Goal: Information Seeking & Learning: Learn about a topic

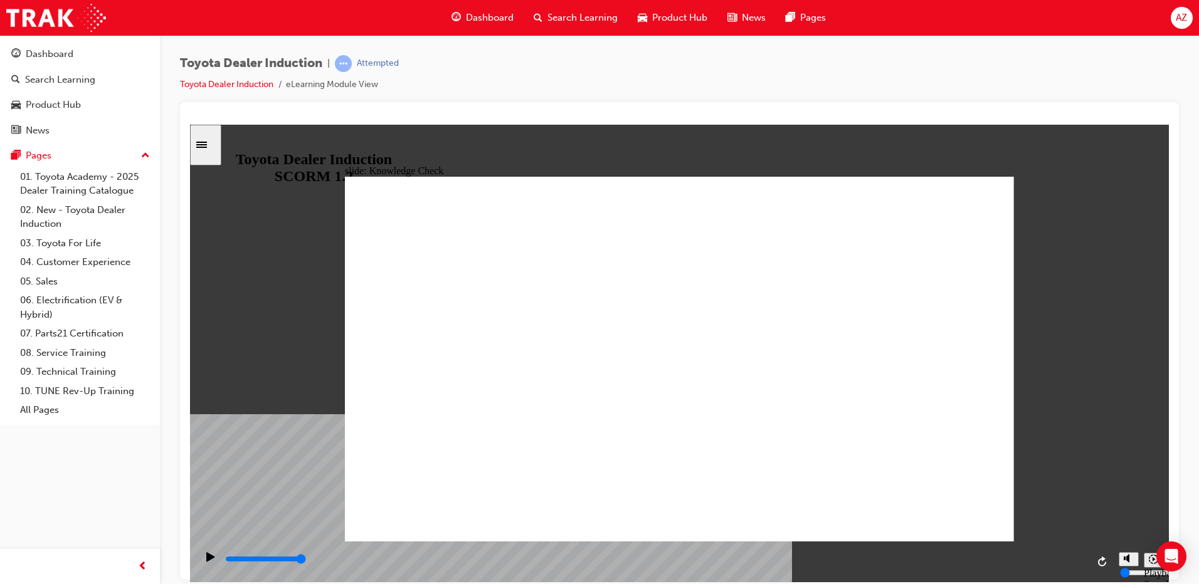
scroll to position [819, 0]
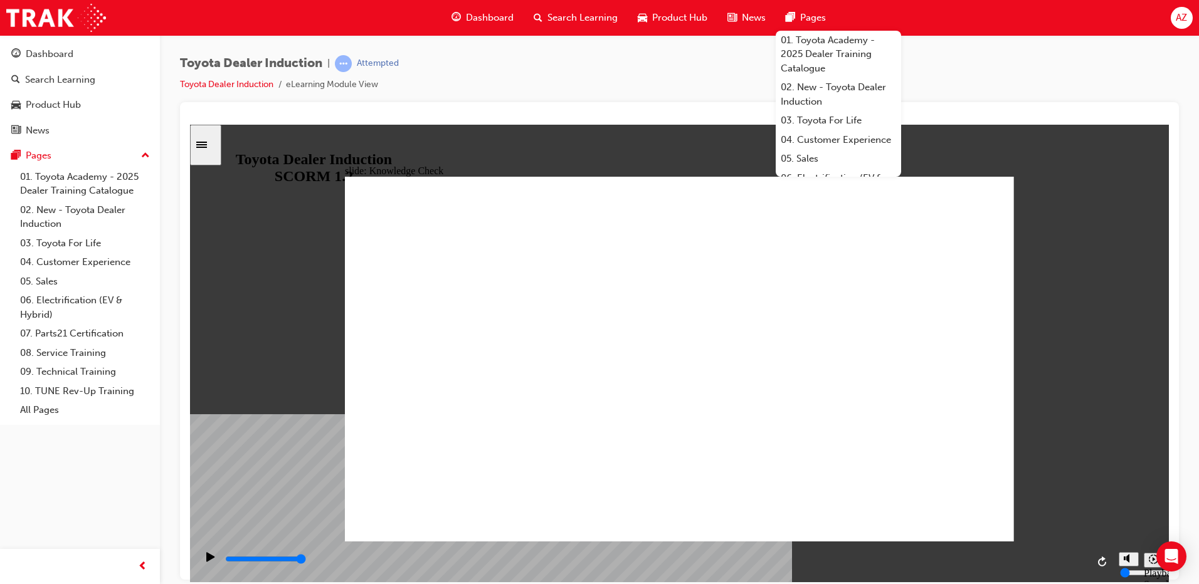
type input "happiness"
click at [1080, 256] on div "slide: Knowledge Check Rectangle 1 Oval 2 tick icon 1 Correct That's right! Our…" at bounding box center [679, 353] width 979 height 458
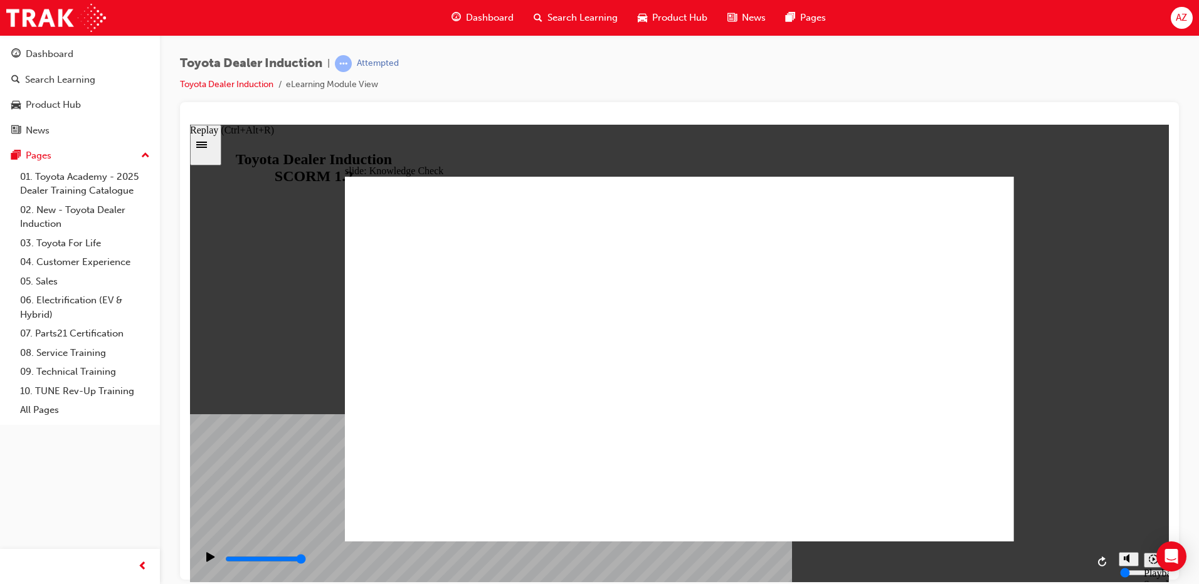
click at [1102, 562] on icon "Replay (Ctrl+Alt+R)" at bounding box center [1103, 561] width 10 height 10
type input "5000"
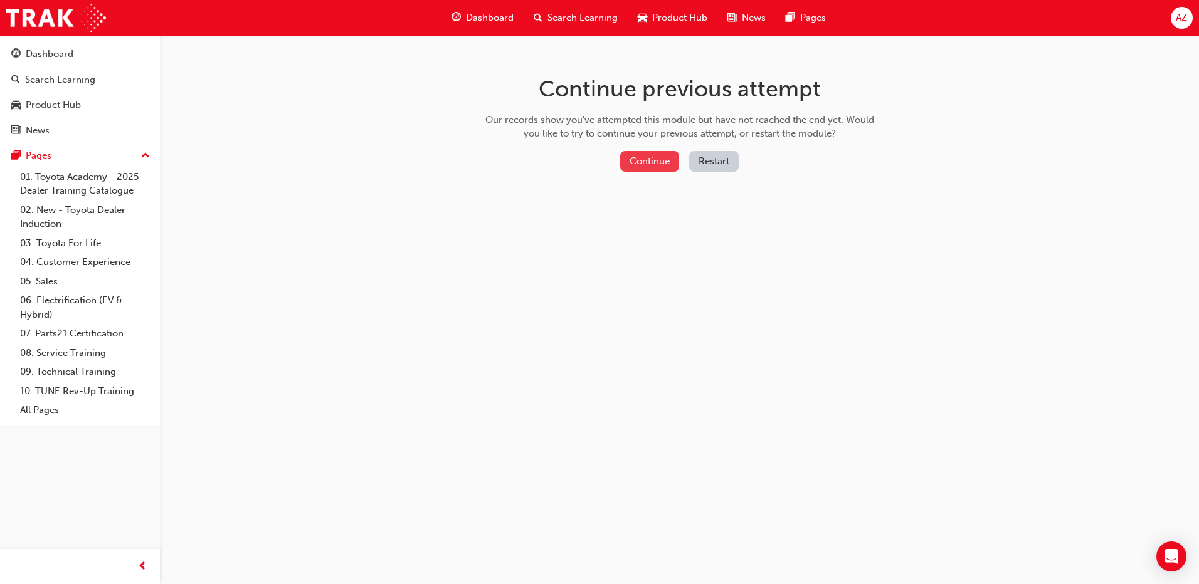
click at [647, 158] on button "Continue" at bounding box center [649, 161] width 59 height 21
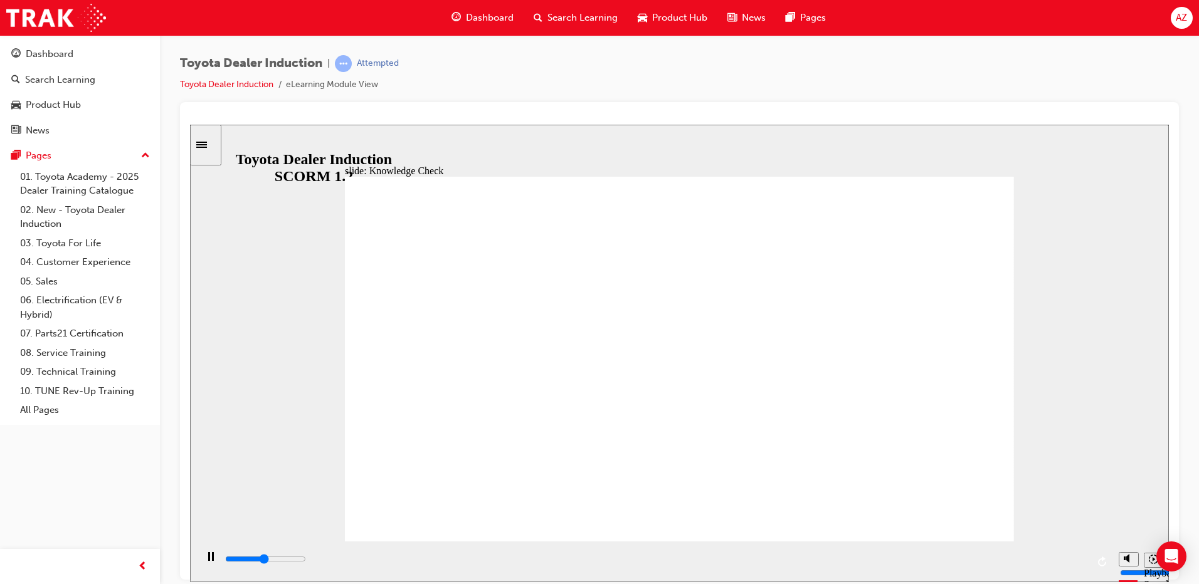
type input "5000"
type input "F"
type input "FR"
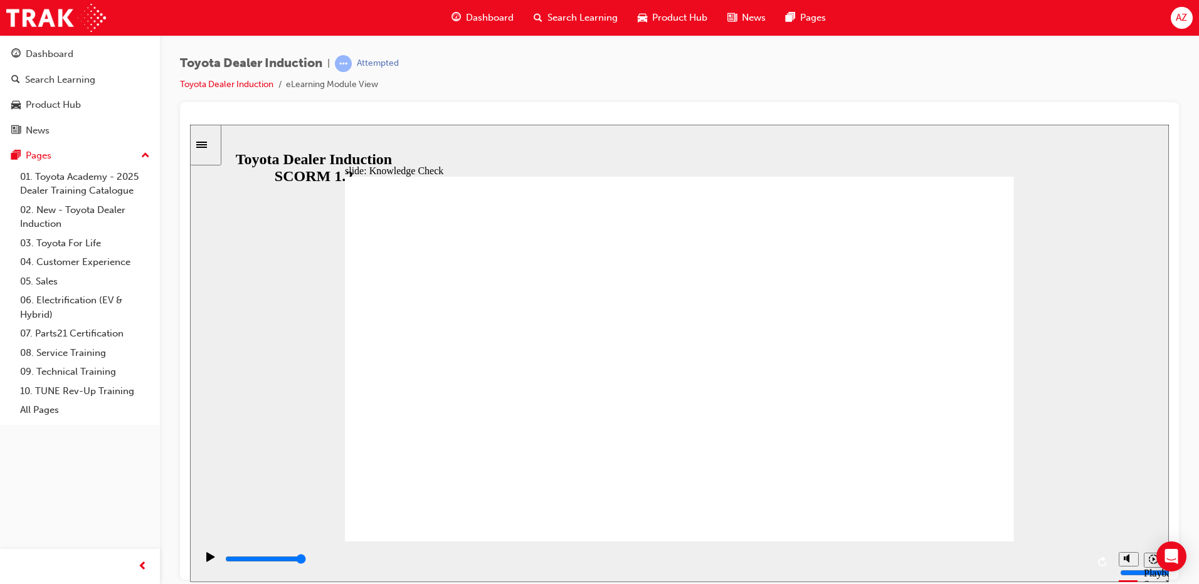
type input "FR"
type input "FRE"
type input "FREE"
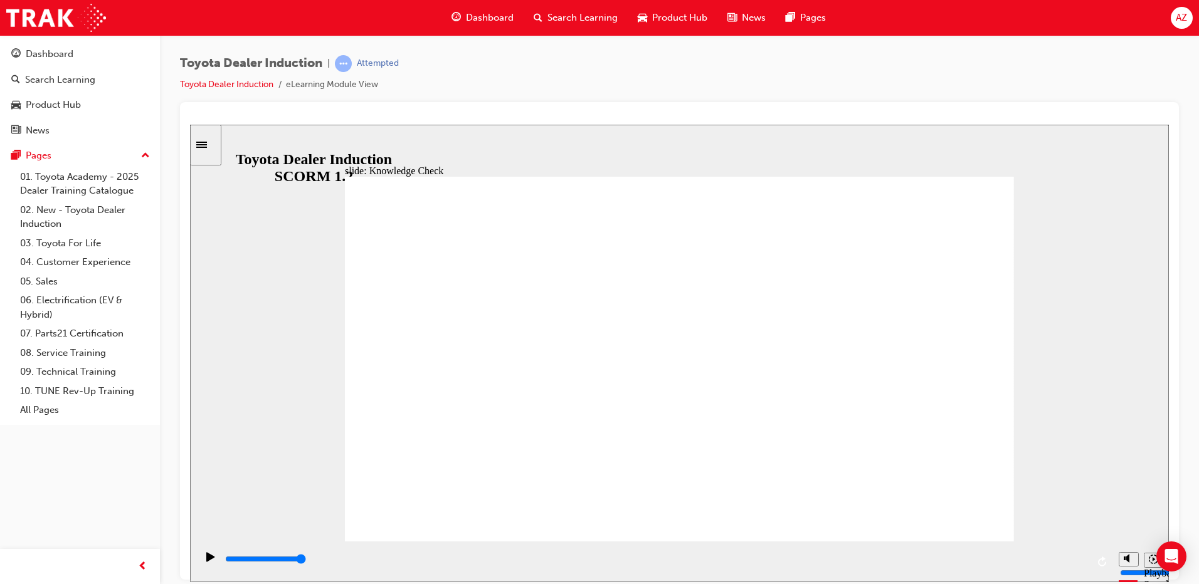
type input "FREE"
type input "800"
type input "FREE"
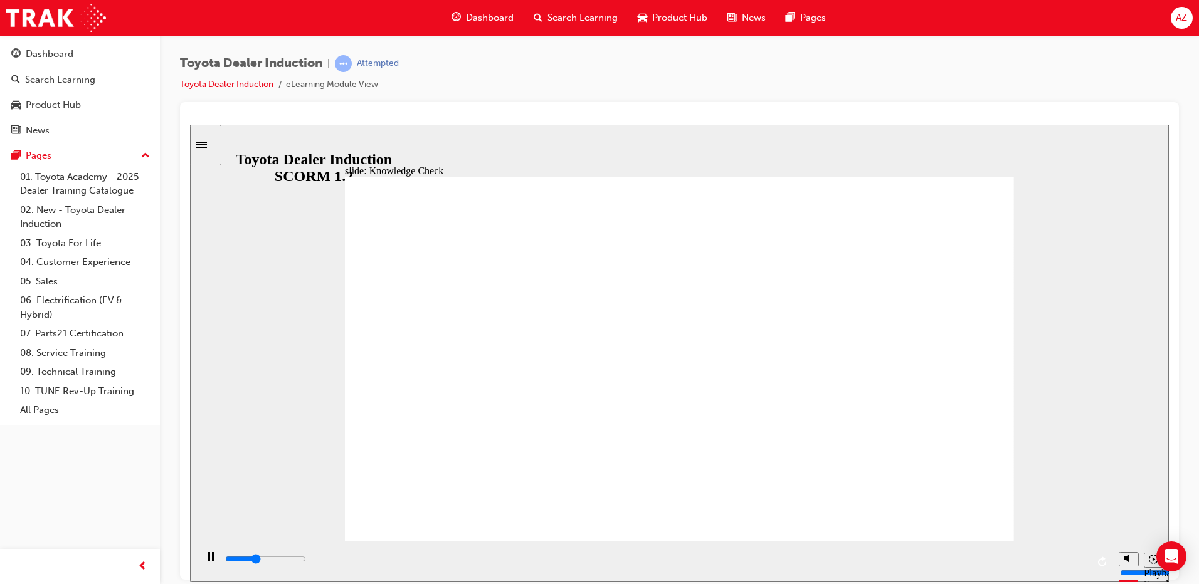
drag, startPoint x: 587, startPoint y: 372, endPoint x: 419, endPoint y: 376, distance: 168.7
type input "3400"
type input "F"
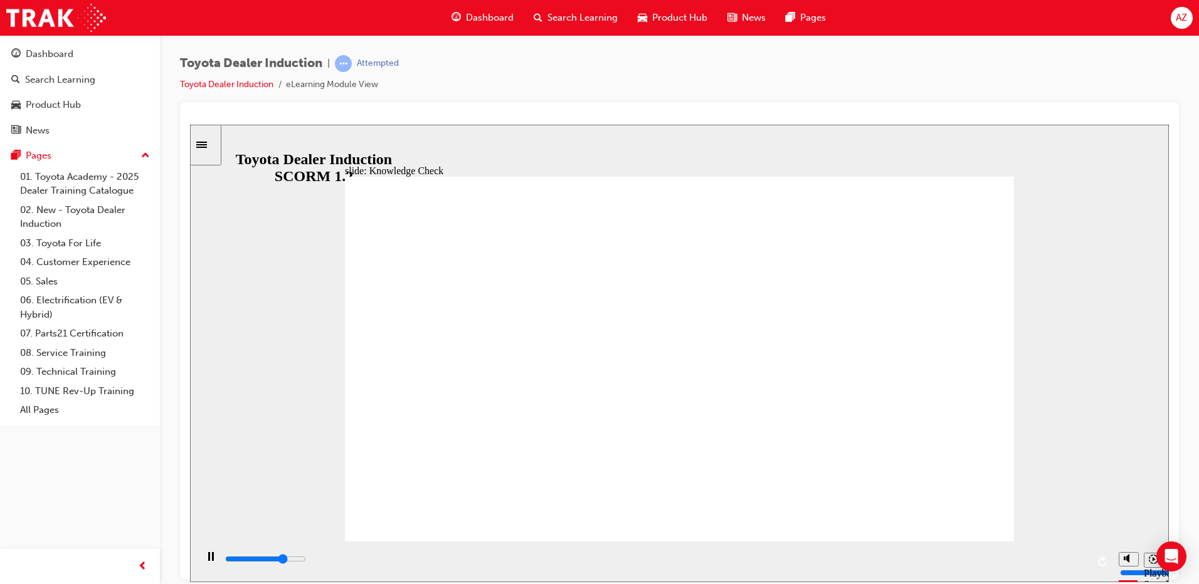
type input "3700"
type input "4800"
type input "M"
type input "4900"
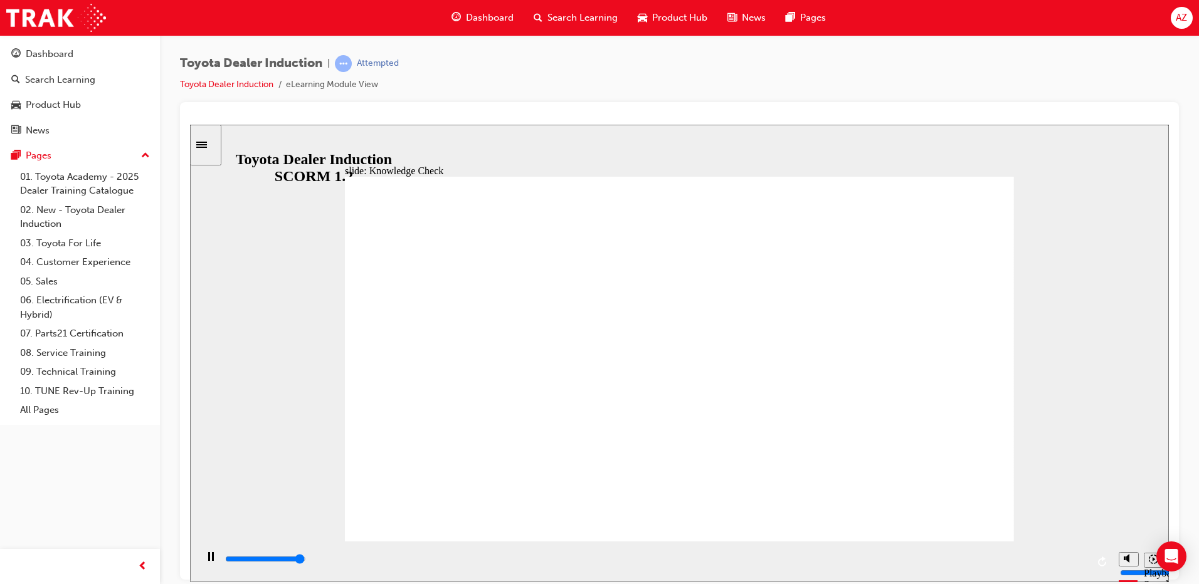
type input "MO"
type input "5000"
type input "MOV"
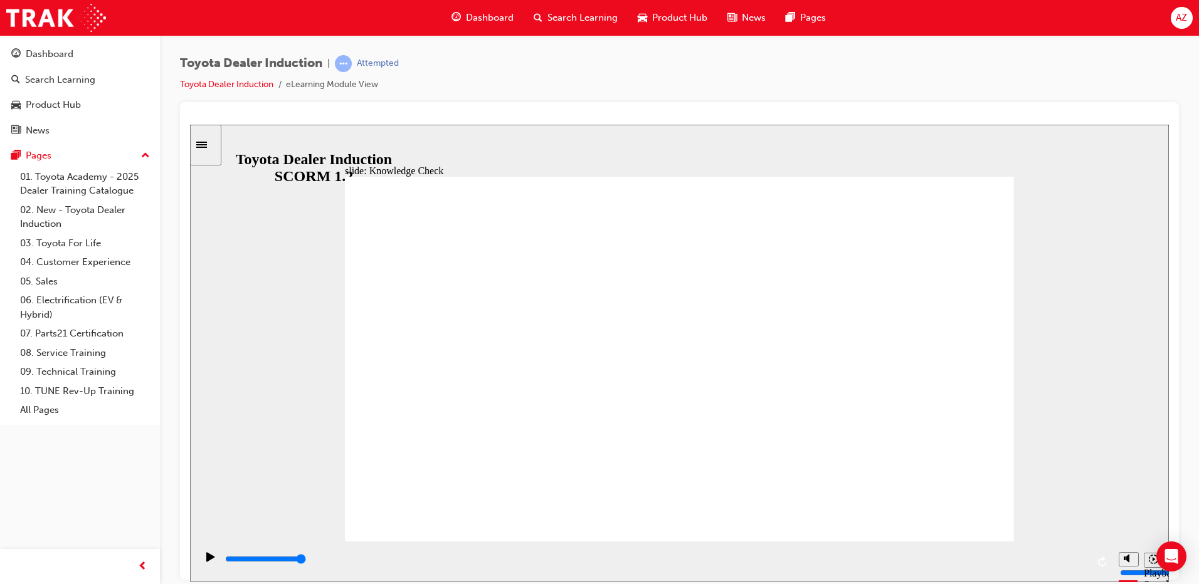
type input "MOVE"
type input "MOVED"
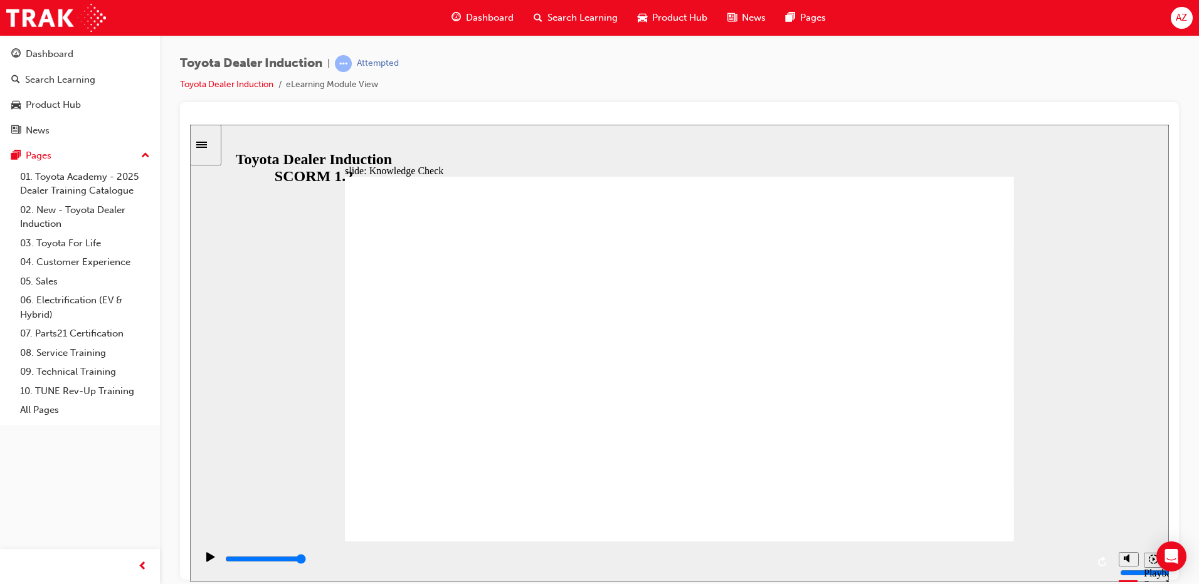
type input "MOVED"
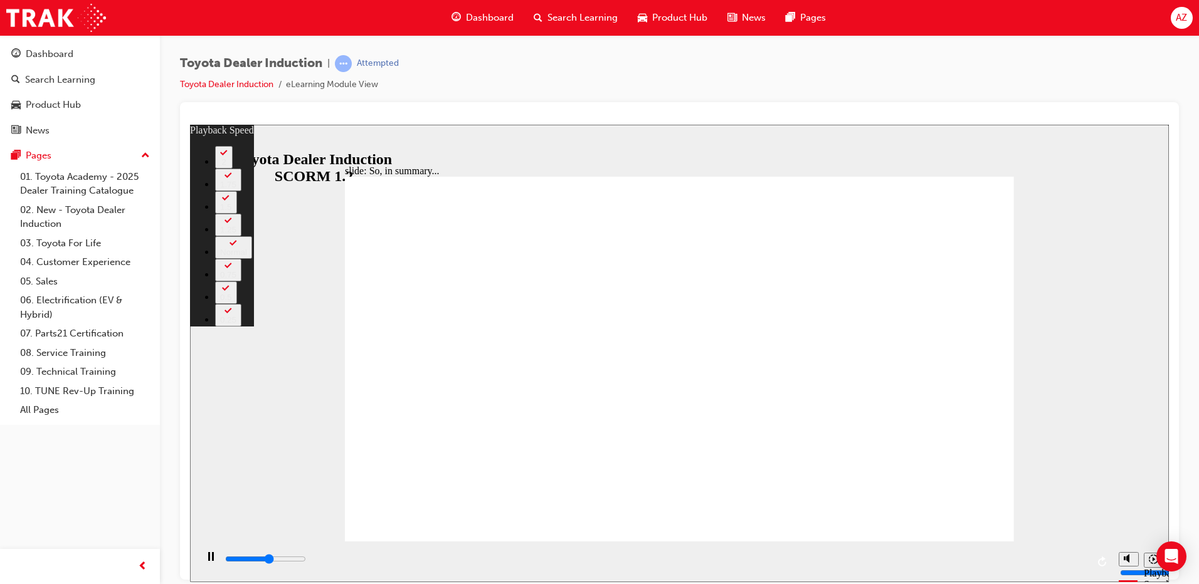
type input "3600"
type input "0"
type input "3900"
type input "1"
type input "4100"
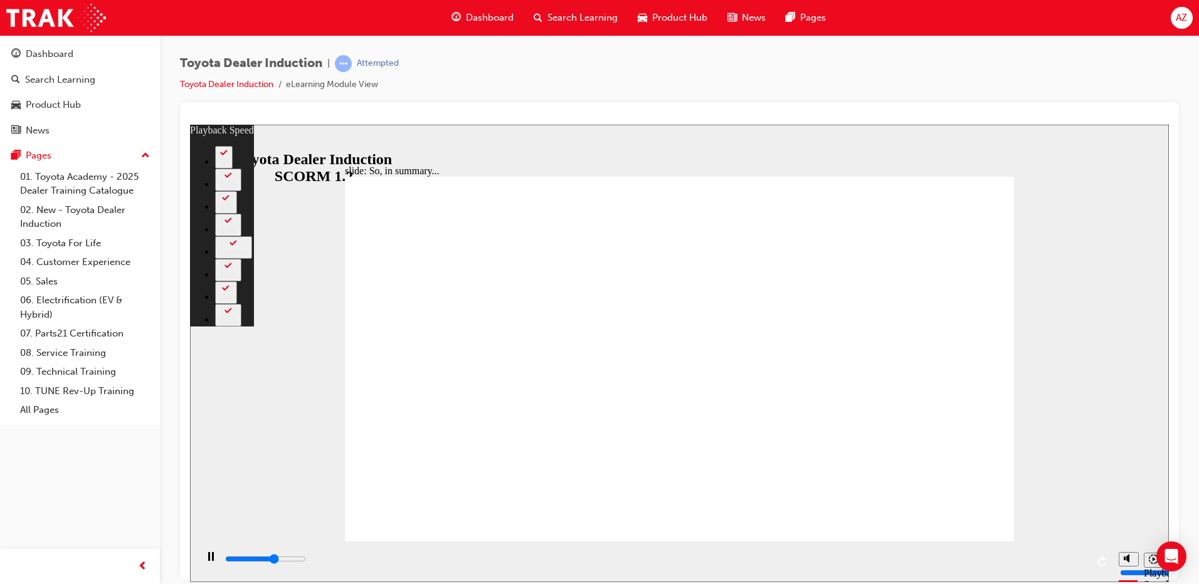
type input "1"
type input "4400"
type input "1"
type input "4600"
type input "1"
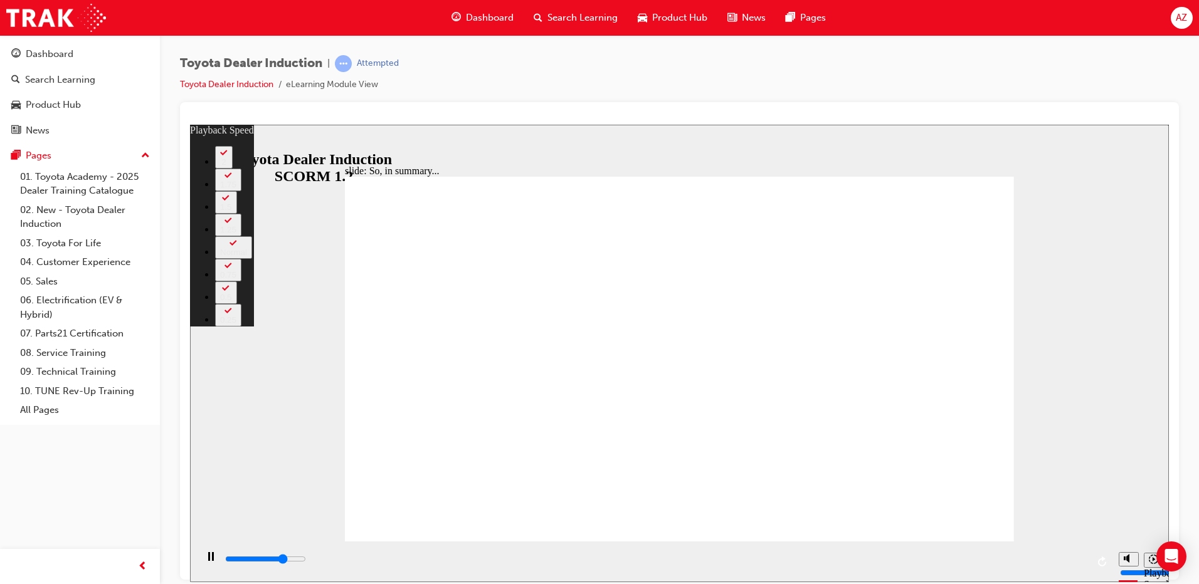
type input "4900"
type input "2"
type input "5200"
type input "2"
type input "5500"
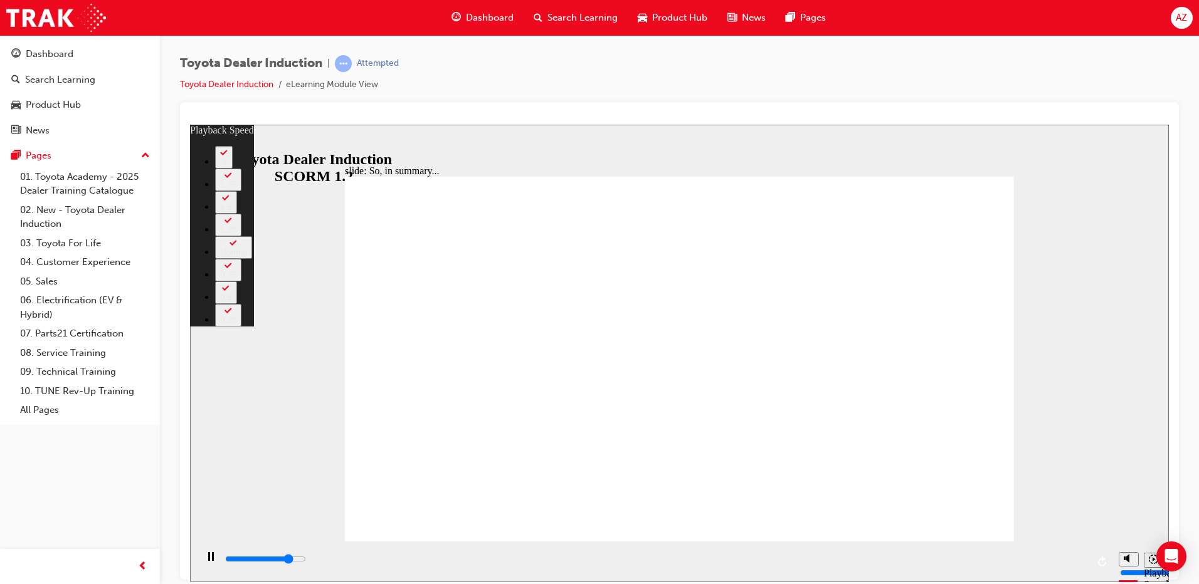
type input "2"
type input "5700"
type input "2"
type input "6000"
type input "3"
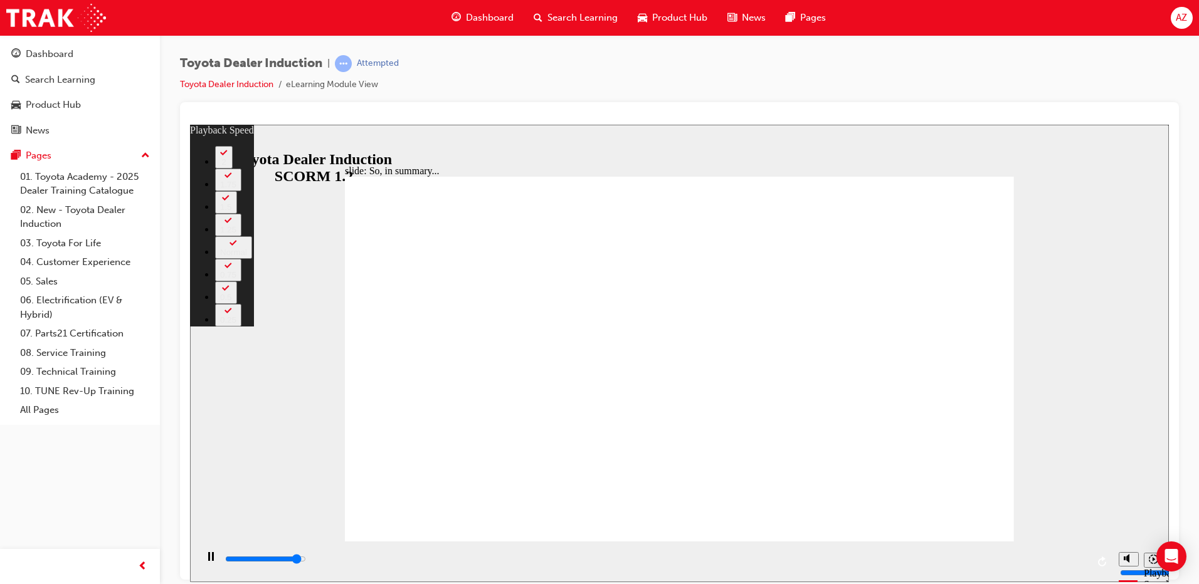
type input "6200"
type input "3"
type input "6500"
type input "3"
type input "6500"
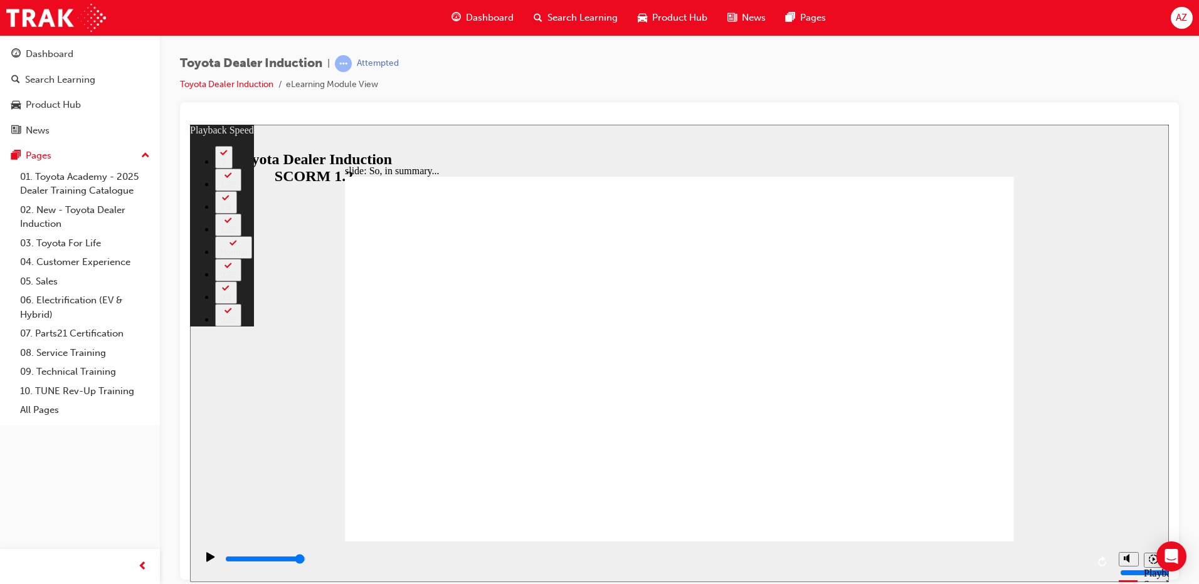
drag, startPoint x: 829, startPoint y: 486, endPoint x: 705, endPoint y: 414, distance: 143.9
type input "128"
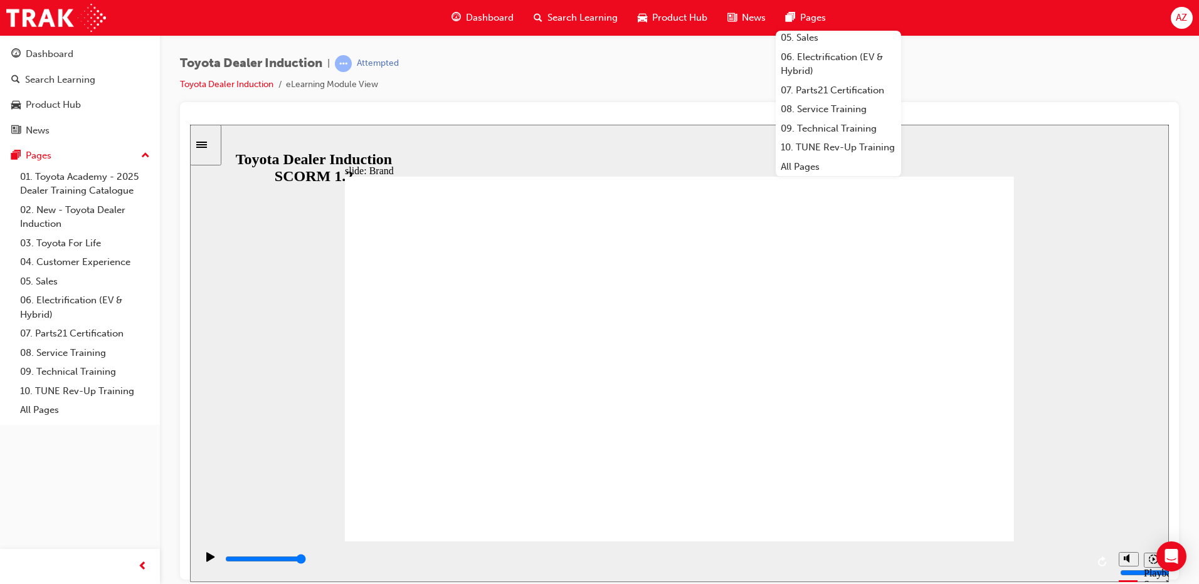
scroll to position [149, 0]
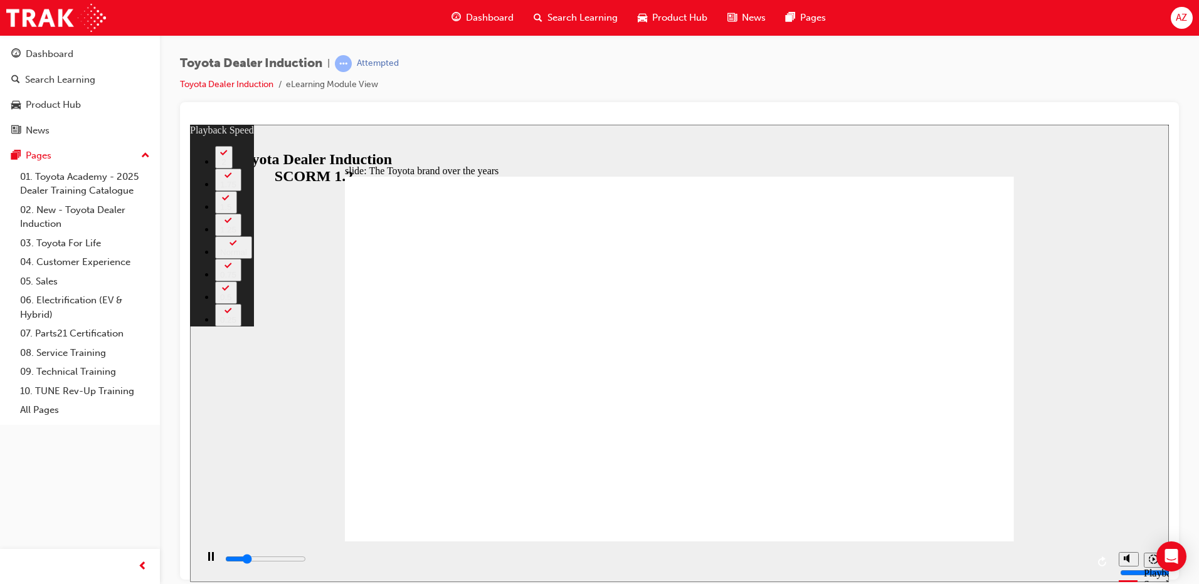
type input "2000"
type input "0"
type input "2300"
type input "1"
type input "2500"
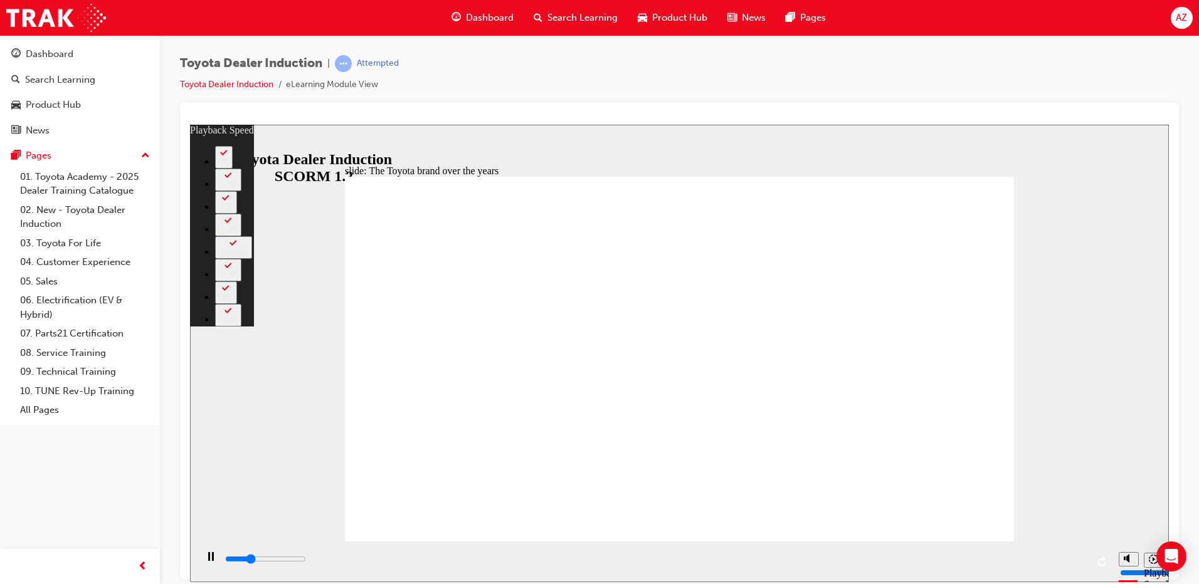
type input "1"
type input "2800"
type input "1"
type input "3100"
type input "1"
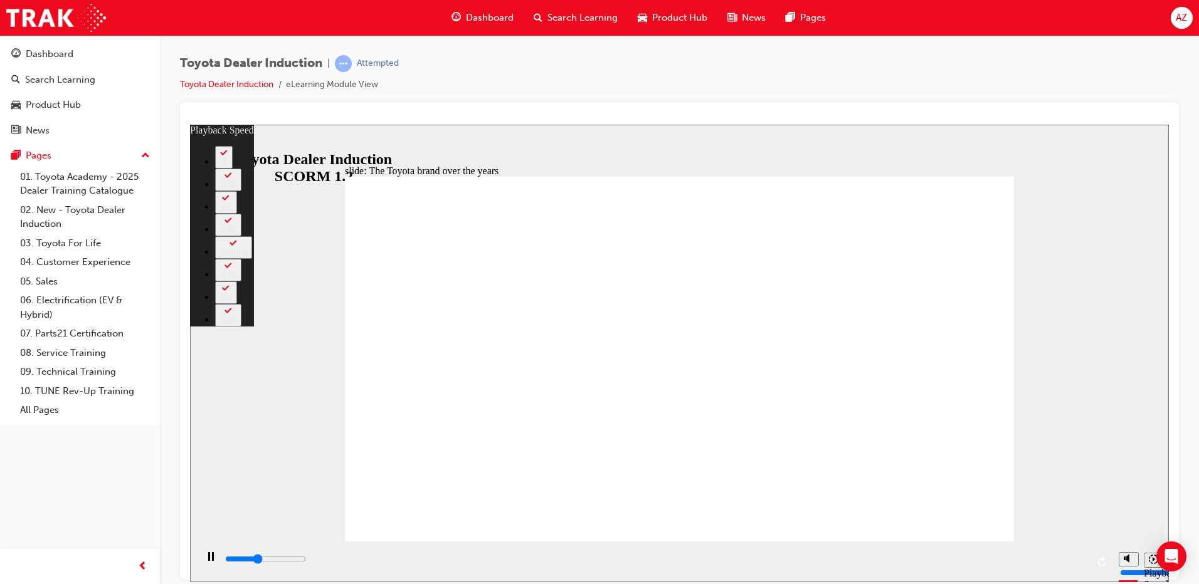
type input "3300"
type input "2"
type input "3600"
type input "2"
type input "3900"
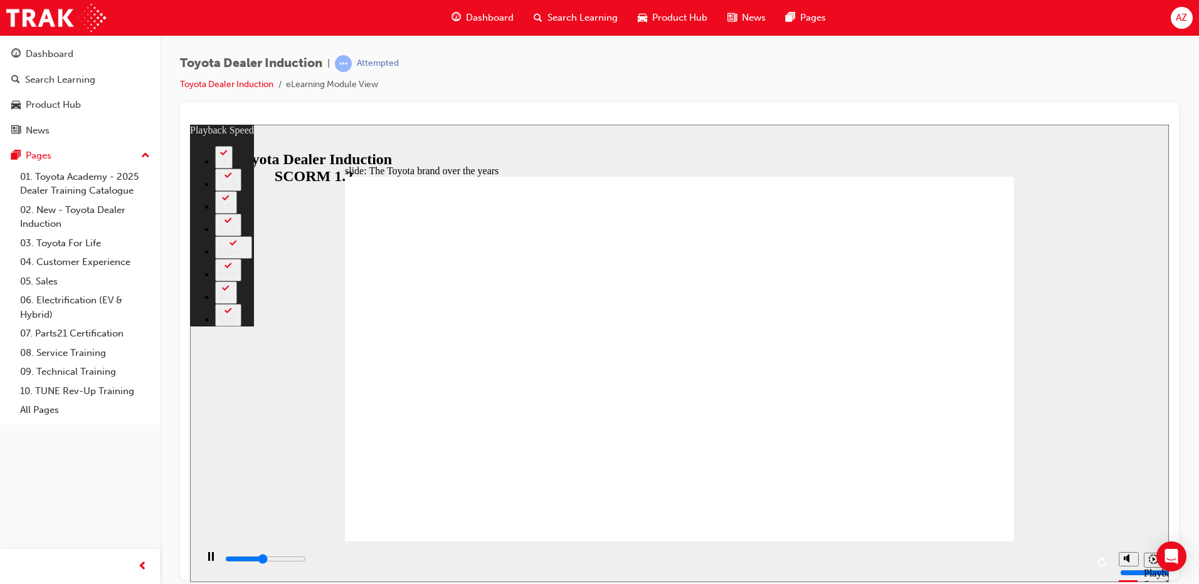
type input "2"
type input "4100"
type input "2"
type input "4400"
type input "3"
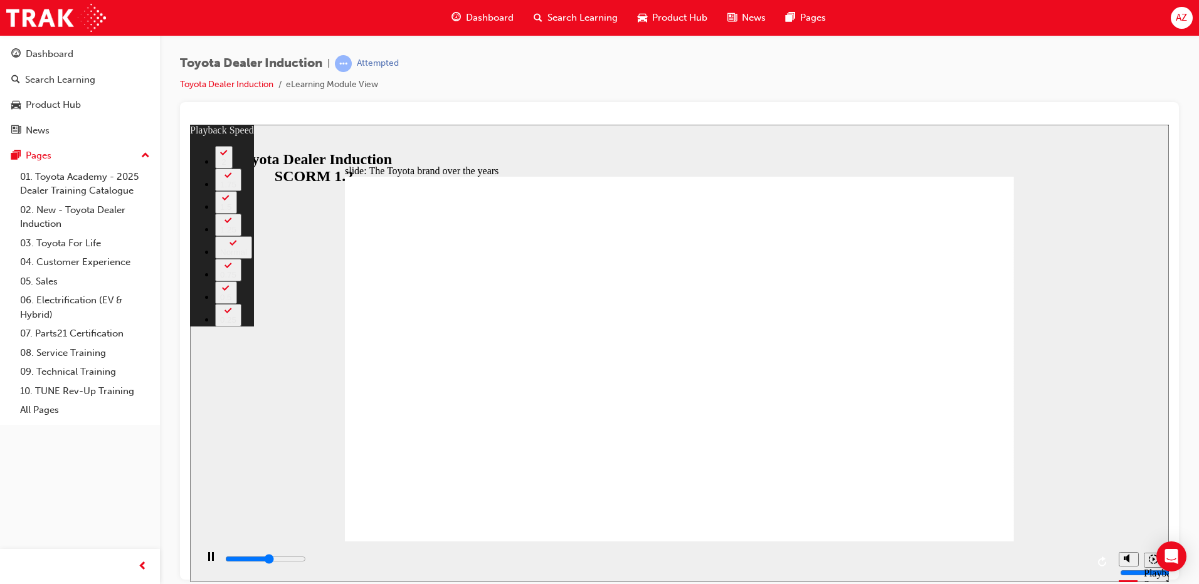
type input "4700"
type input "3"
type input "4900"
type input "3"
type input "5200"
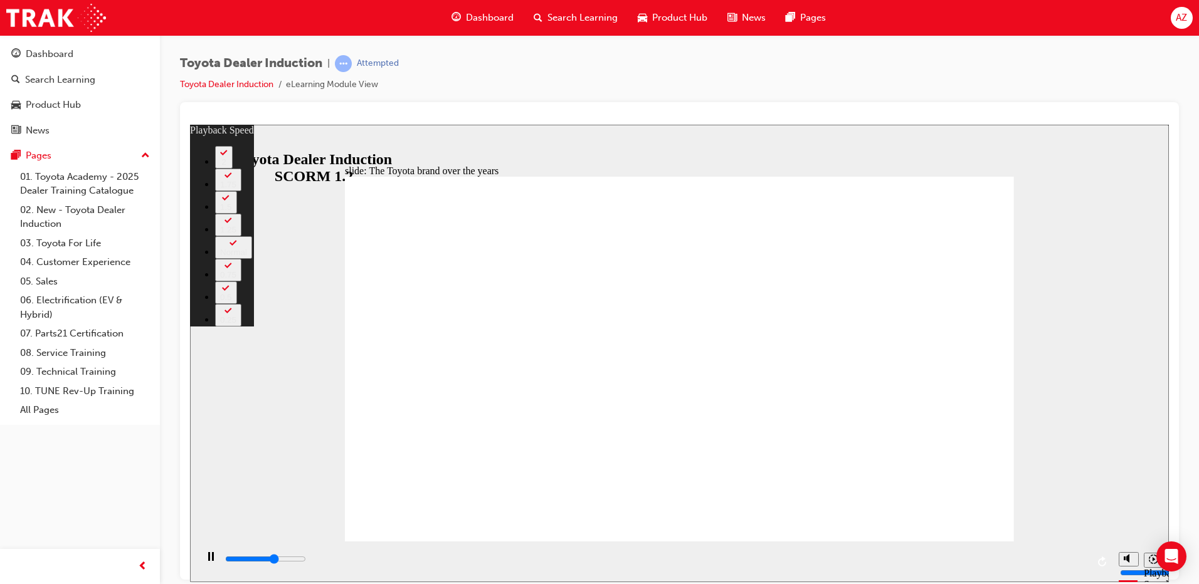
type input "3"
type input "5500"
type input "4"
type input "5700"
type input "4"
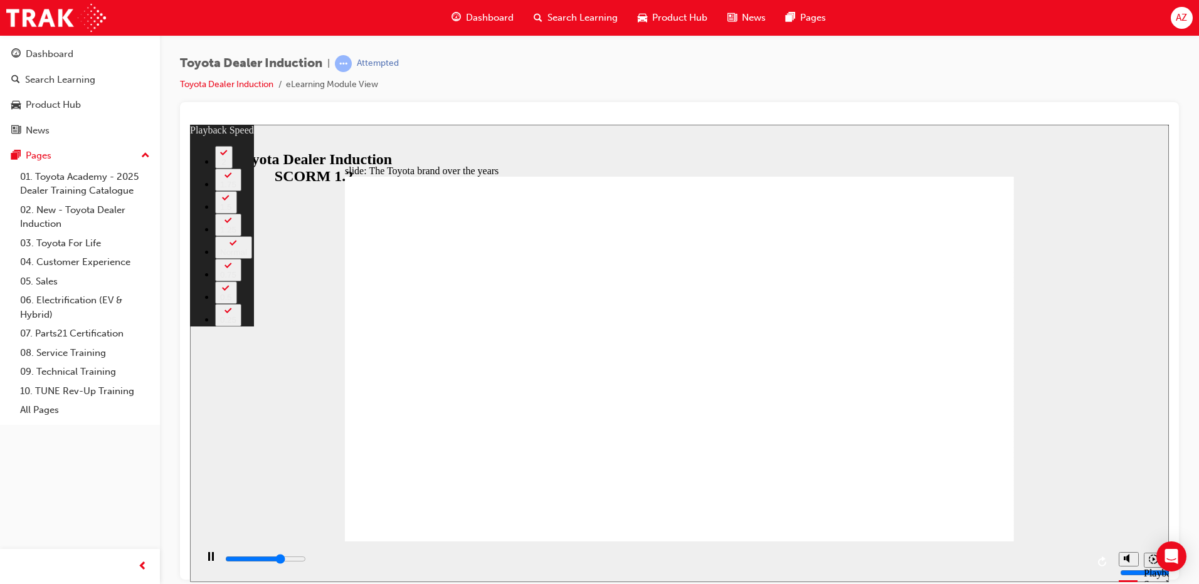
type input "6000"
type input "4"
type input "6300"
type input "4"
type input "6500"
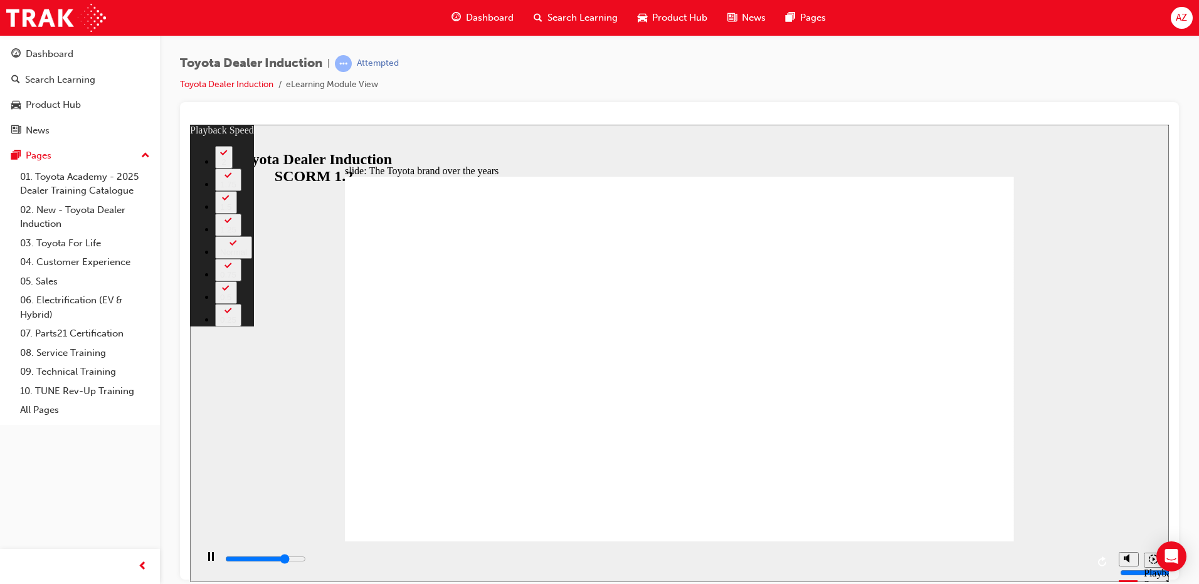
type input "5"
type input "6800"
type input "5"
type input "7100"
type input "5"
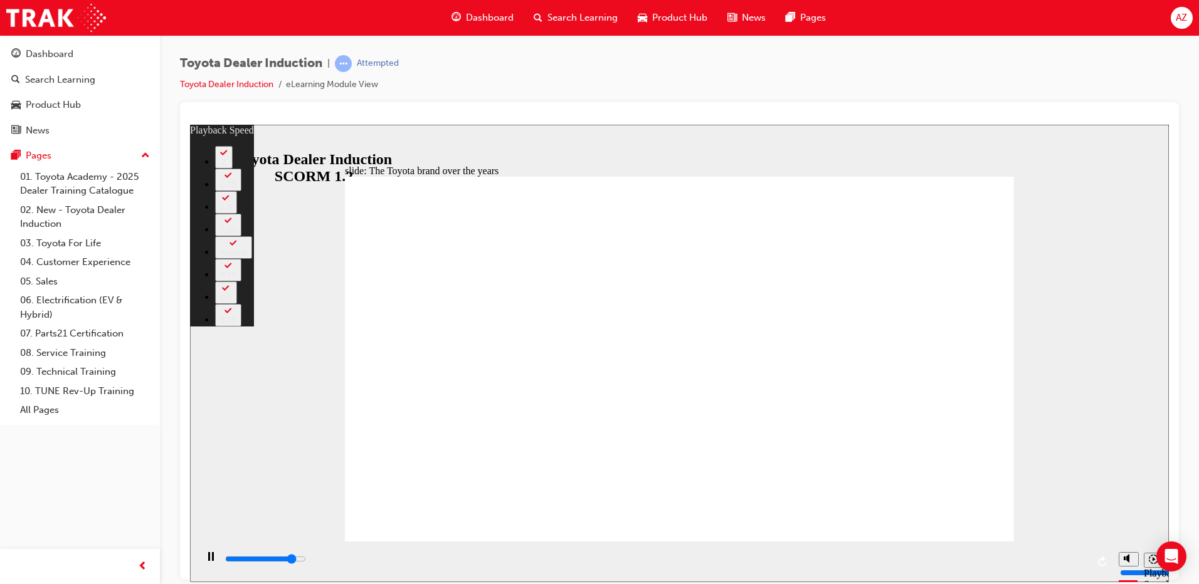
type input "7300"
type input "6"
type input "7600"
type input "6"
type input "7600"
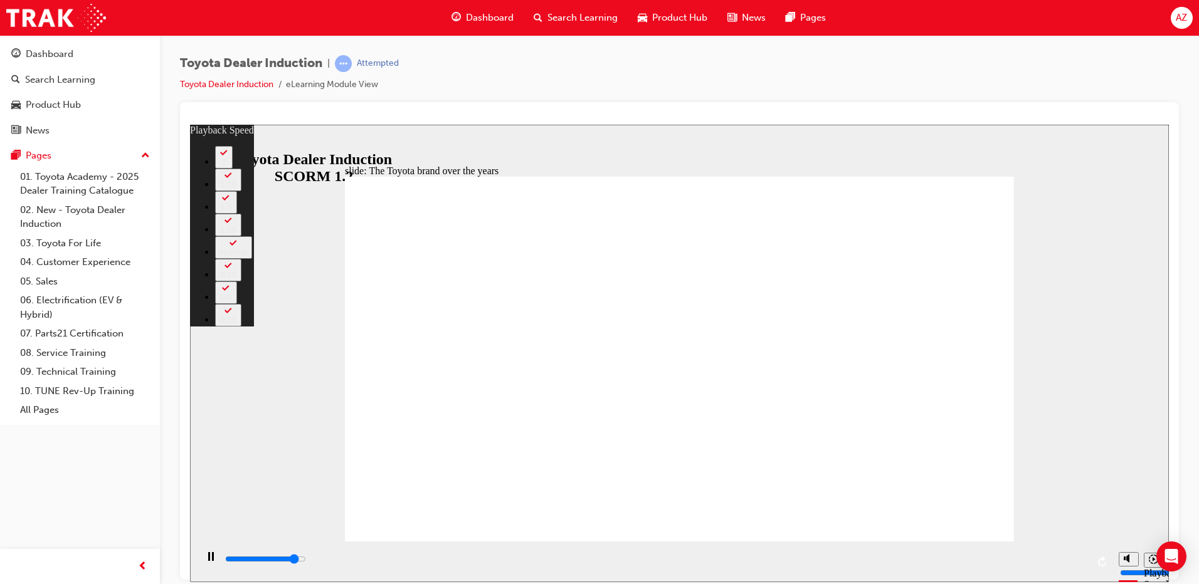
type input "6"
type input "7800"
type input "6"
type input "8100"
type input "6"
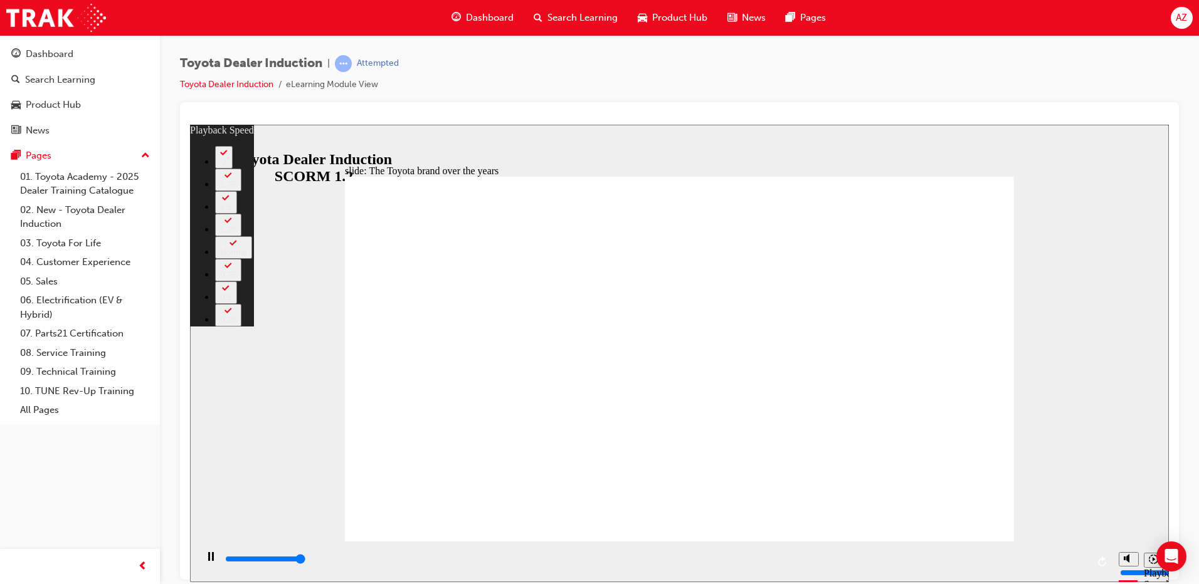
type input "8400"
type input "7"
type input "8400"
type input "49"
type input "9"
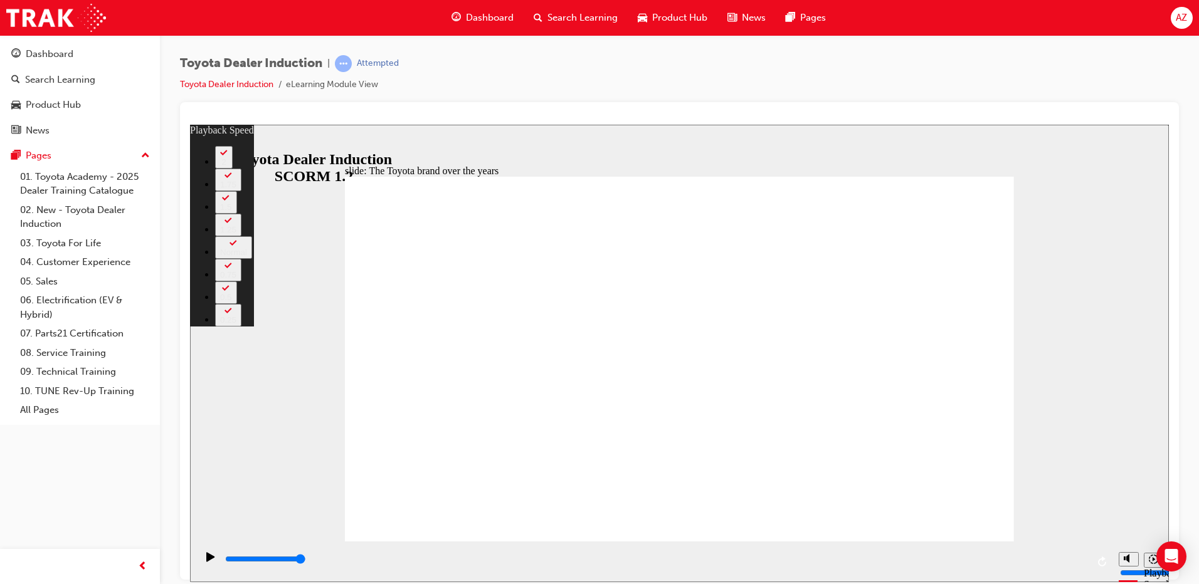
type input "49"
type input "9"
type input "49"
type input "8"
type input "49"
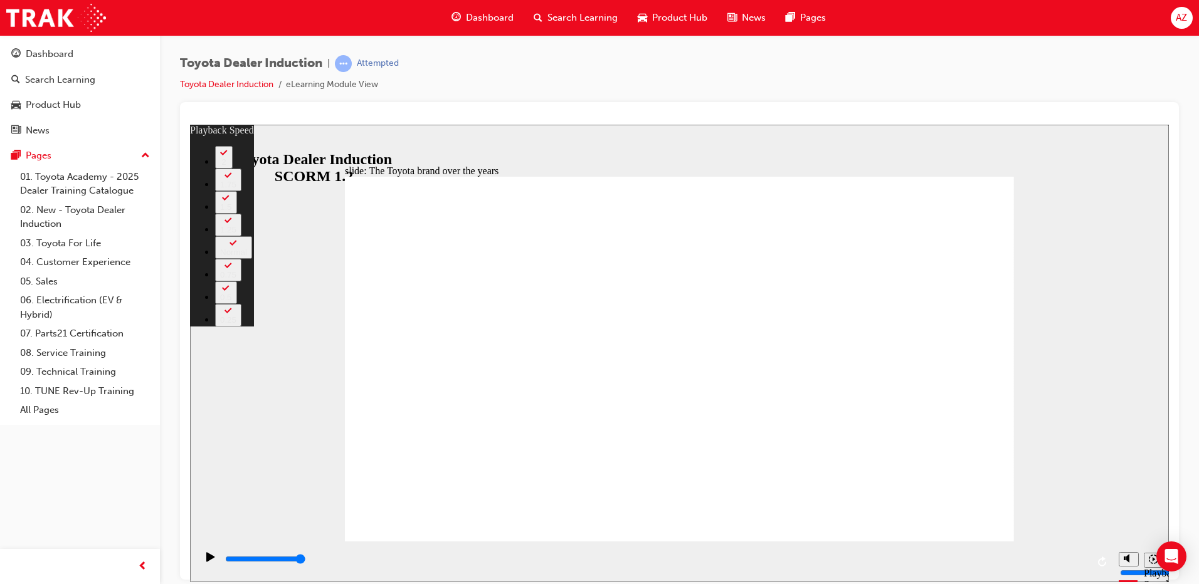
type input "8"
type input "49"
type input "8"
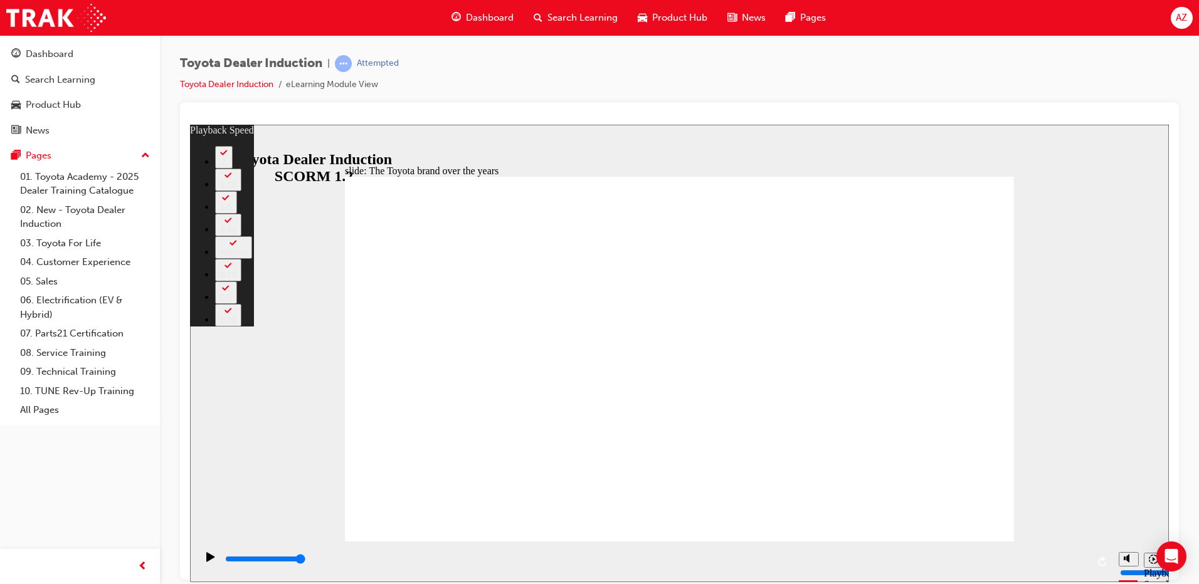
type input "49"
type input "8"
type input "49"
type input "8"
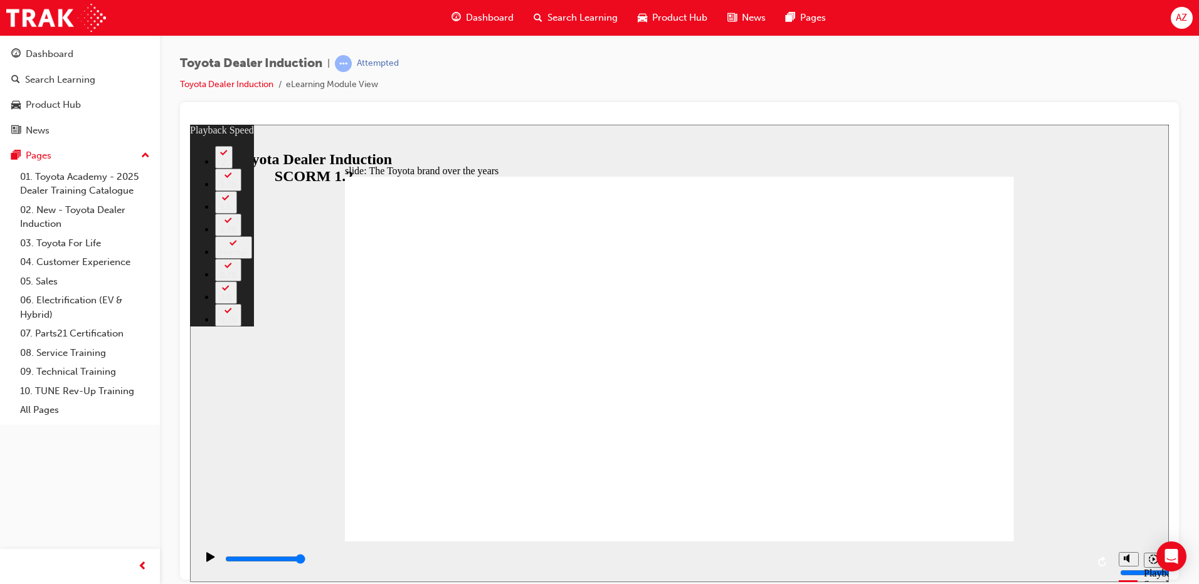
type input "7"
type input "49"
type input "7"
type input "49"
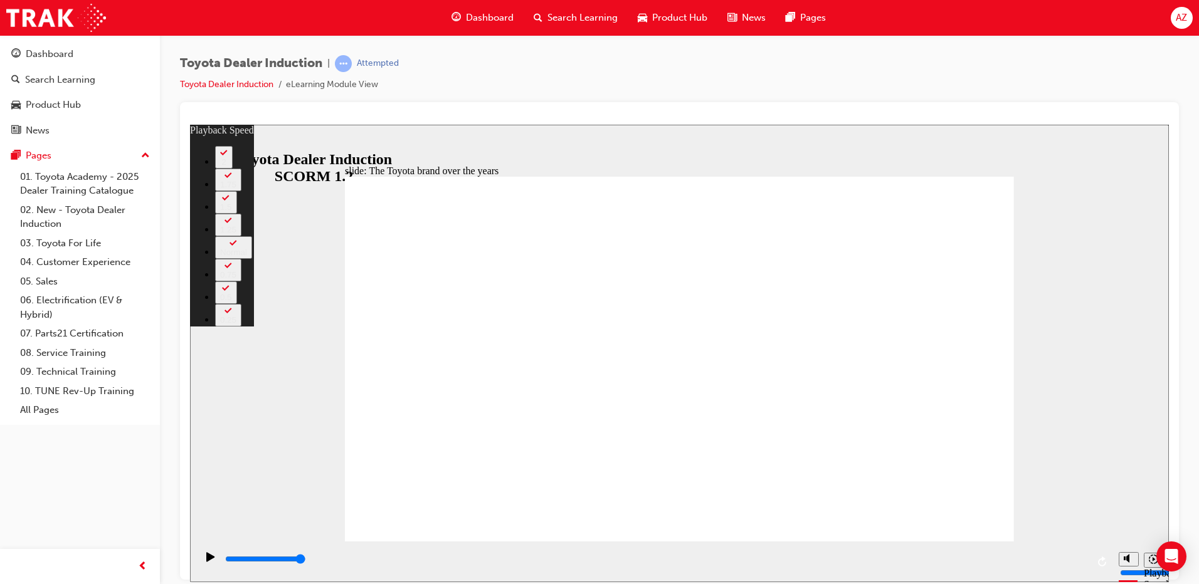
type input "7"
type input "6"
type input "49"
type input "6"
type input "5"
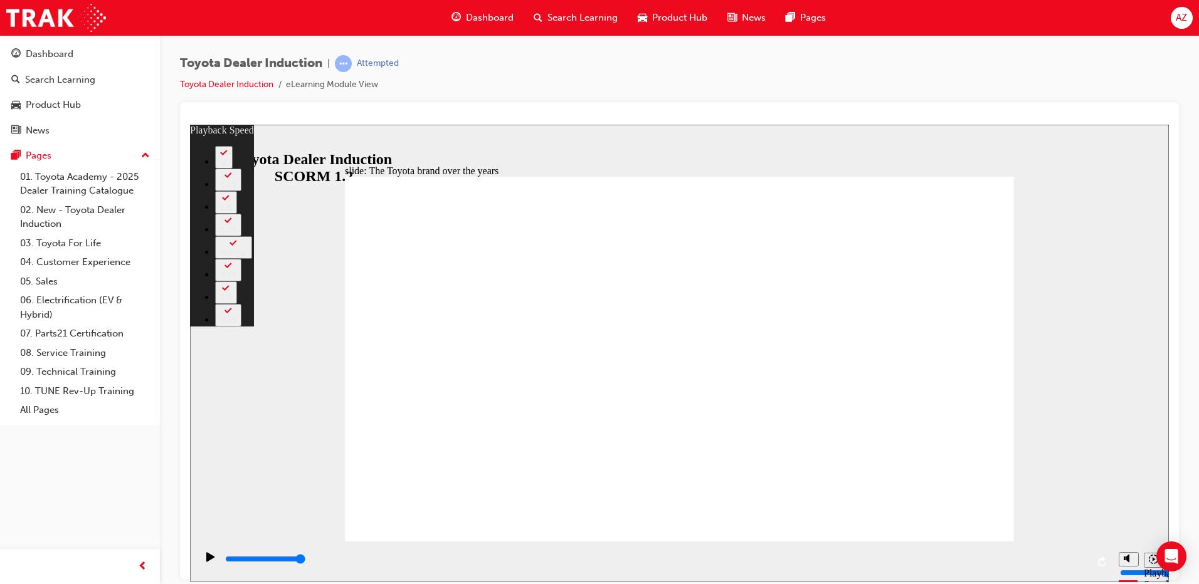
type input "49"
type input "5"
type input "4"
type input "49"
type input "4"
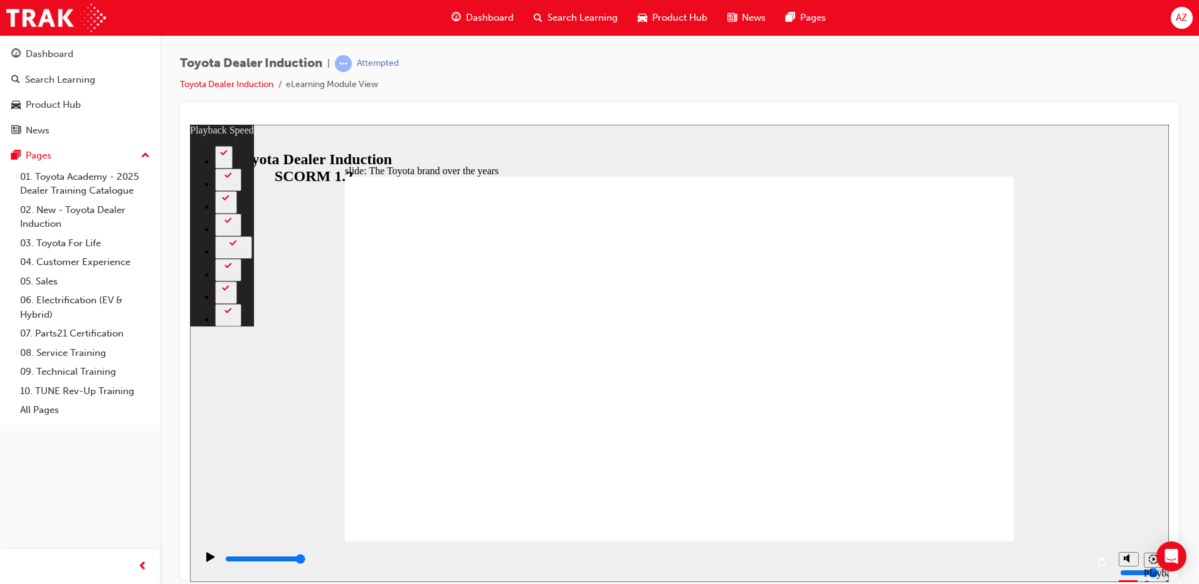
type input "4"
type input "49"
type input "4"
type input "3"
type input "49"
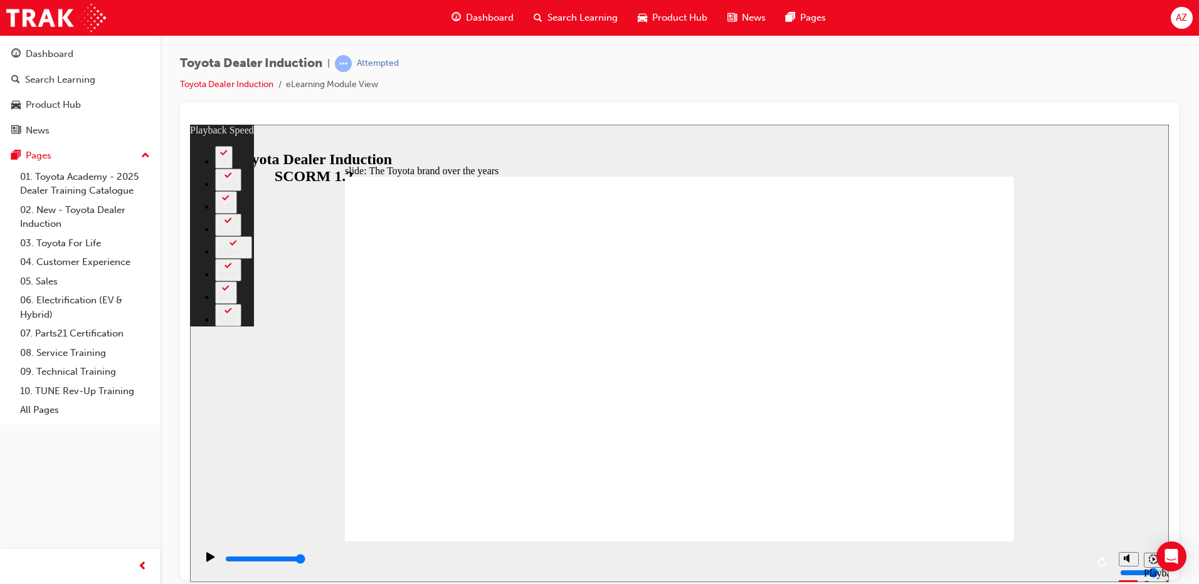
type input "3"
type input "49"
type input "3"
type input "2"
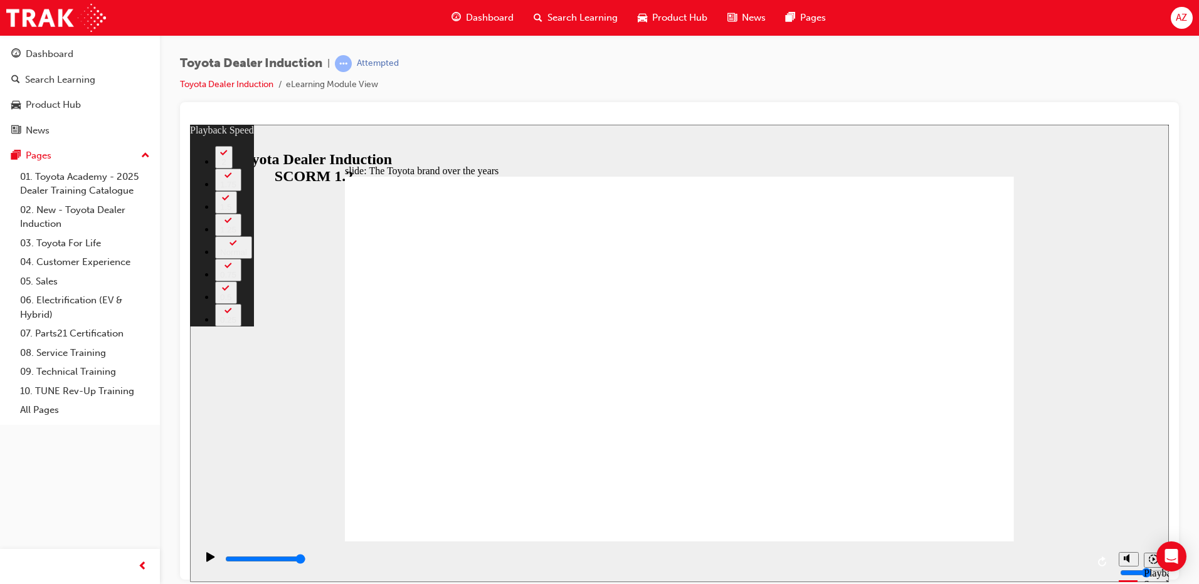
type input "49"
type input "2"
type input "1"
type input "49"
type input "1"
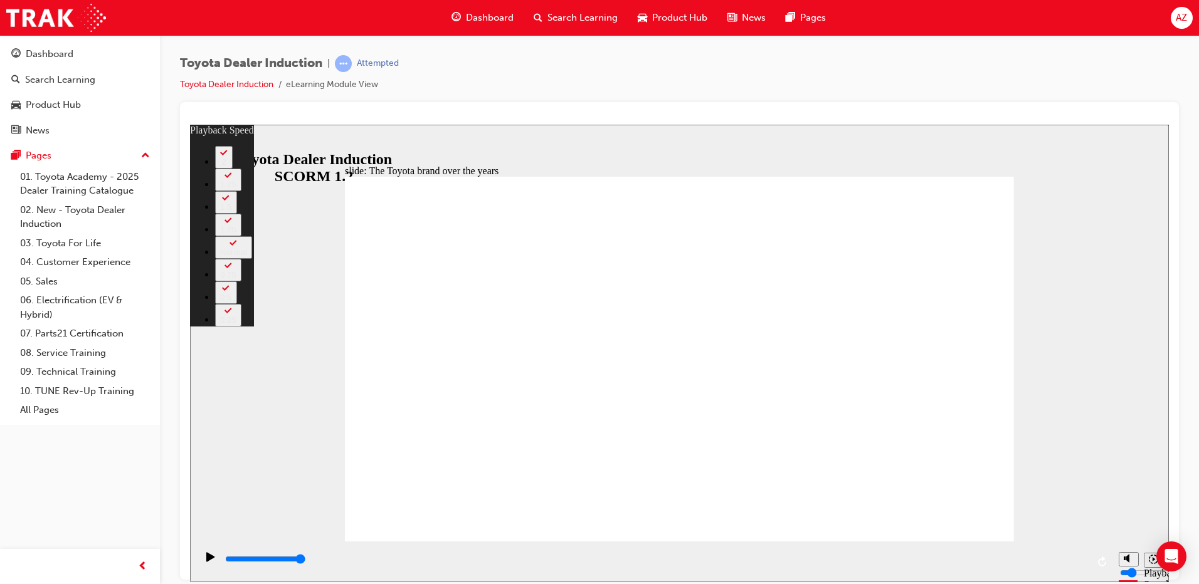
type input "1"
type input "49"
type input "1"
type input "0"
type input "49"
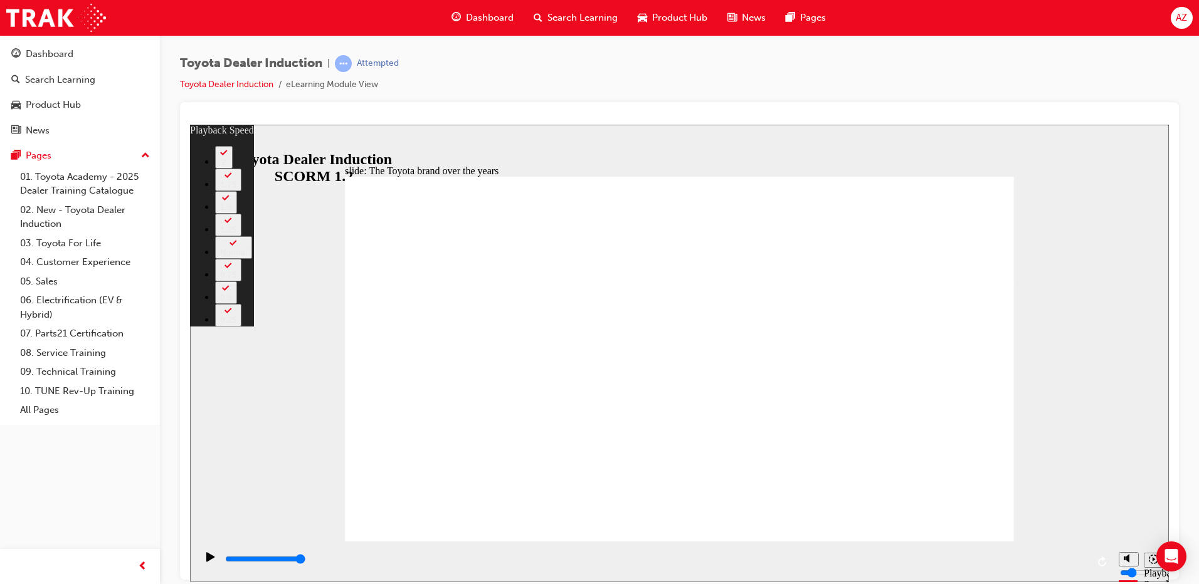
type input "0"
drag, startPoint x: 908, startPoint y: 480, endPoint x: 923, endPoint y: 544, distance: 65.5
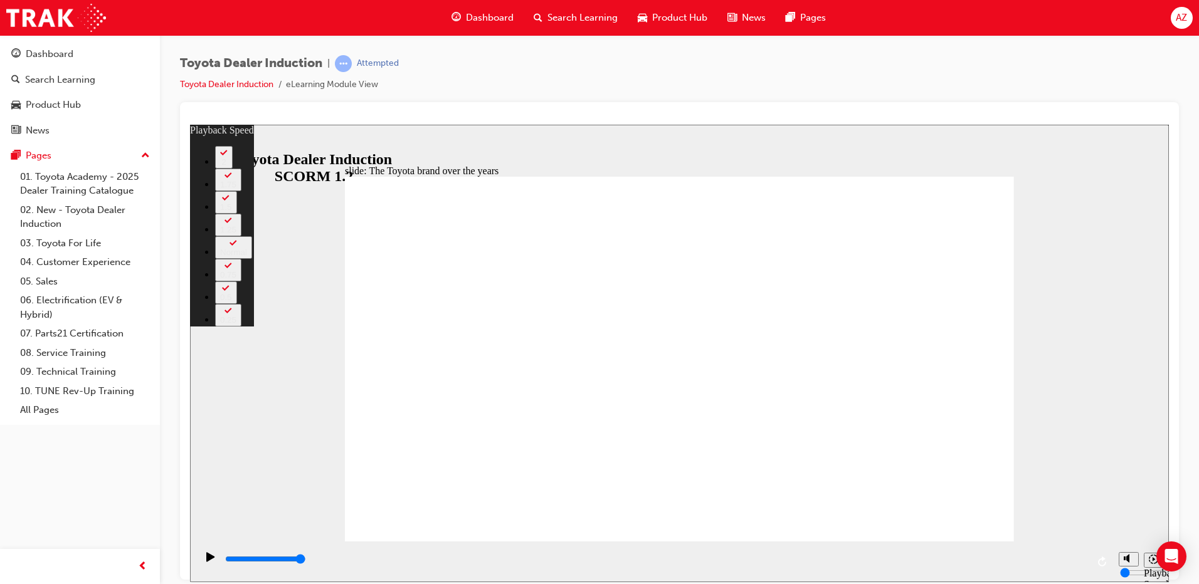
type input "165"
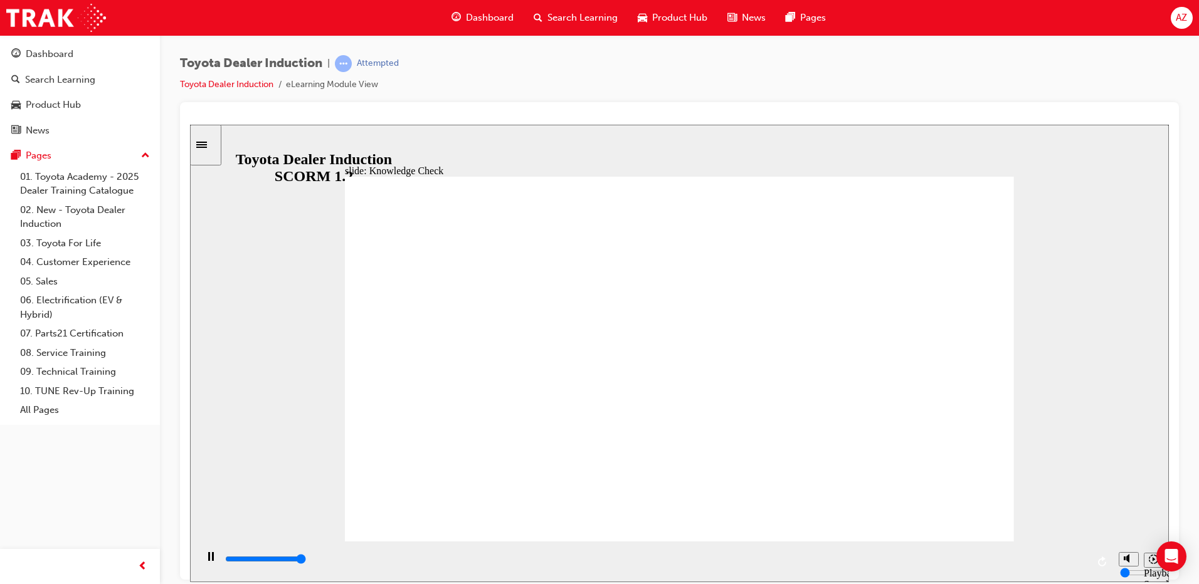
type input "5000"
radio input "true"
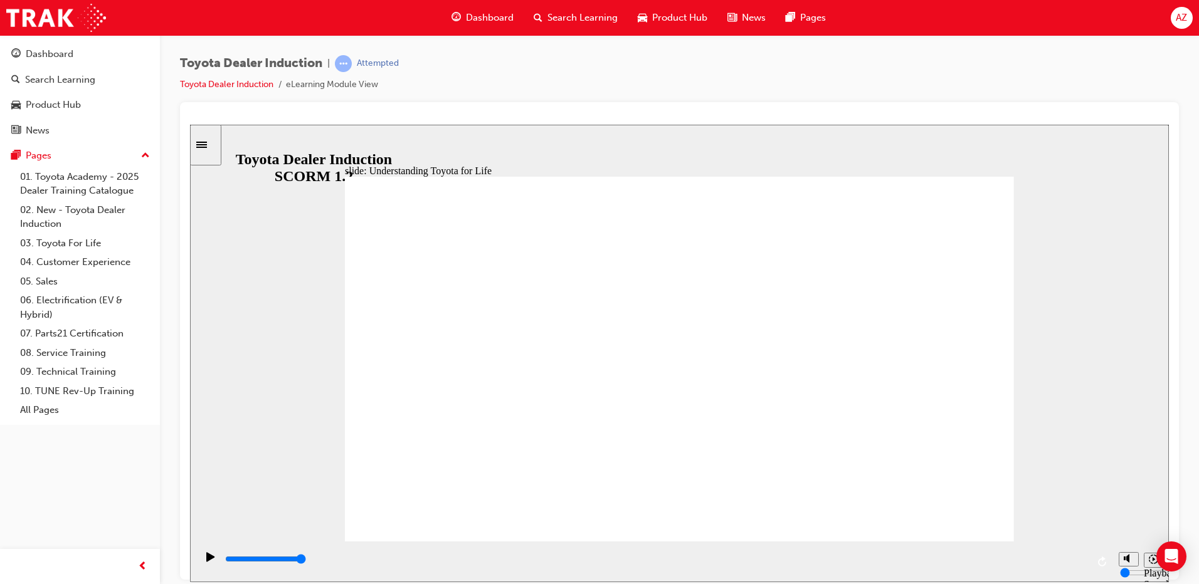
drag, startPoint x: 894, startPoint y: 334, endPoint x: 802, endPoint y: 379, distance: 102.6
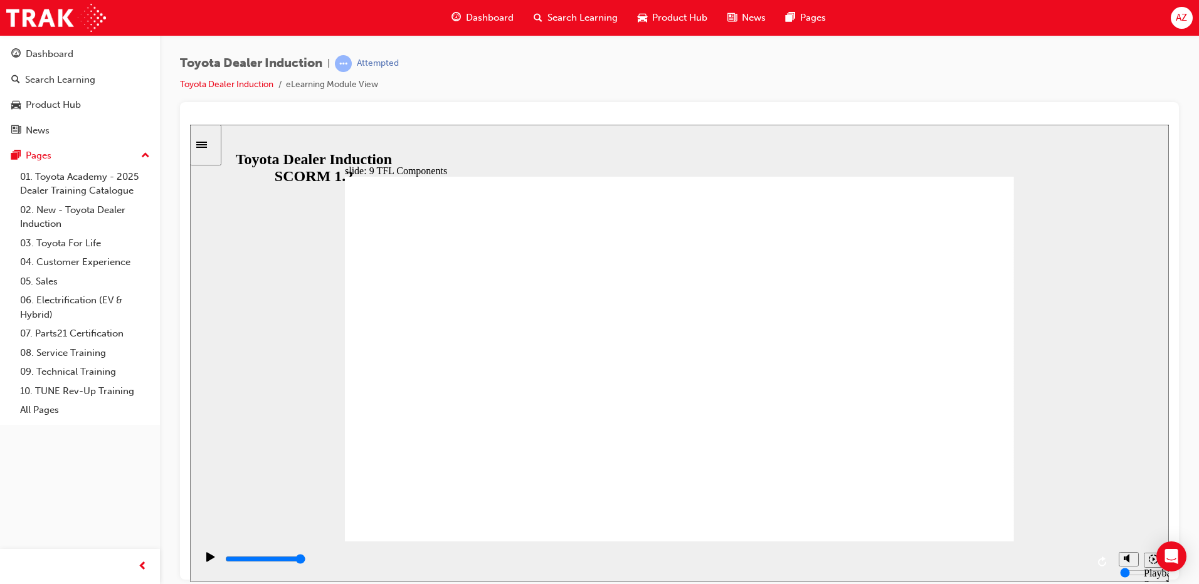
drag, startPoint x: 801, startPoint y: 322, endPoint x: 778, endPoint y: 312, distance: 25.5
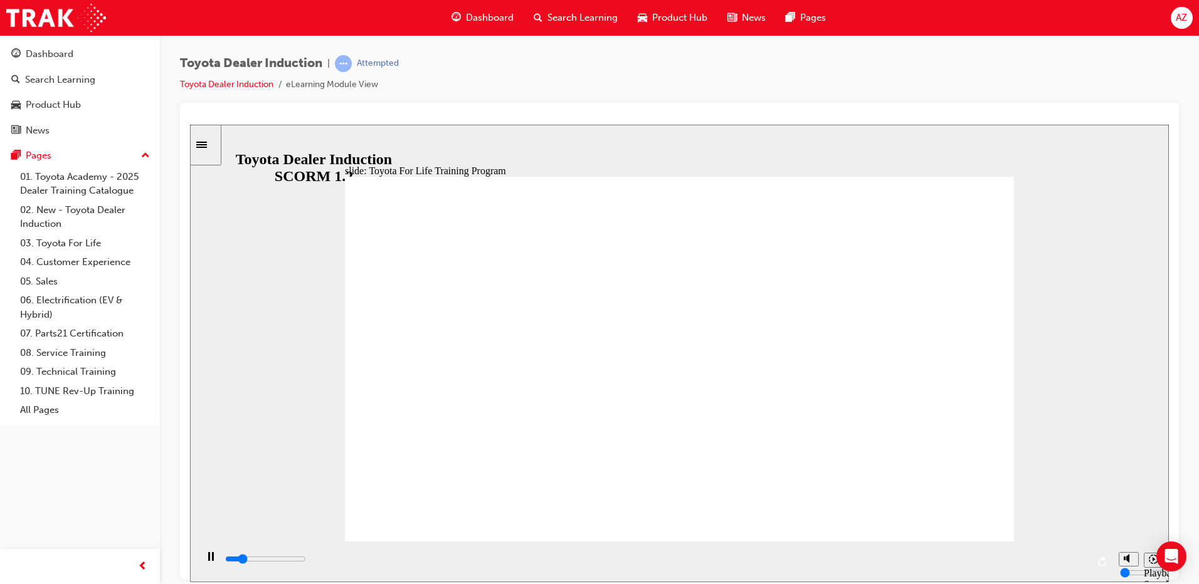
drag, startPoint x: 725, startPoint y: 400, endPoint x: 899, endPoint y: 340, distance: 184.4
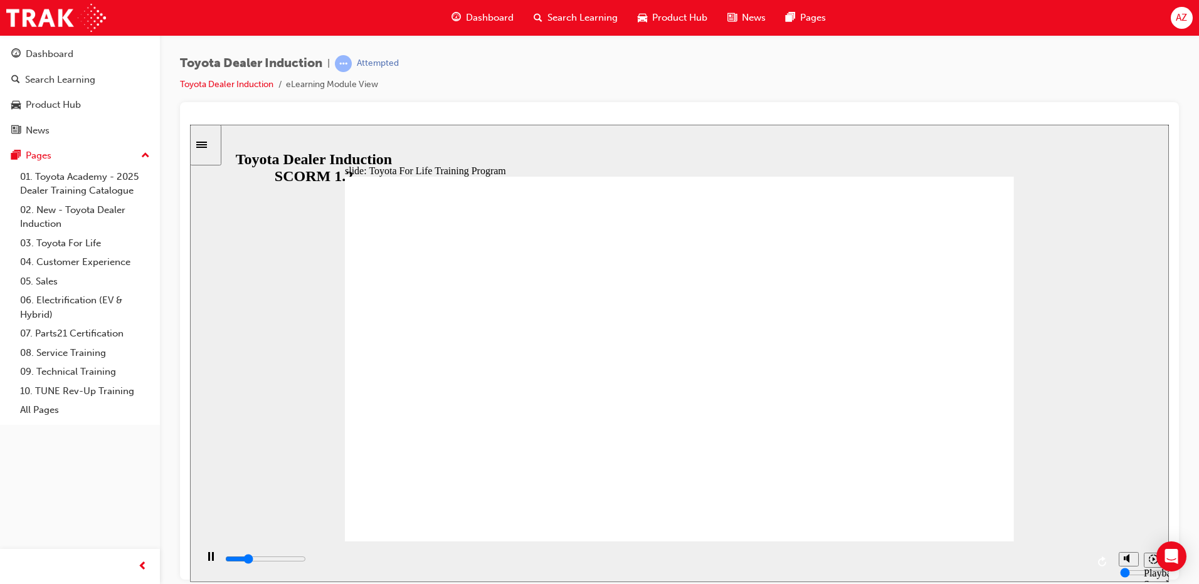
drag, startPoint x: 903, startPoint y: 360, endPoint x: 601, endPoint y: 233, distance: 327.3
drag, startPoint x: 601, startPoint y: 233, endPoint x: 705, endPoint y: 243, distance: 103.9
drag, startPoint x: 901, startPoint y: 445, endPoint x: 892, endPoint y: 445, distance: 8.8
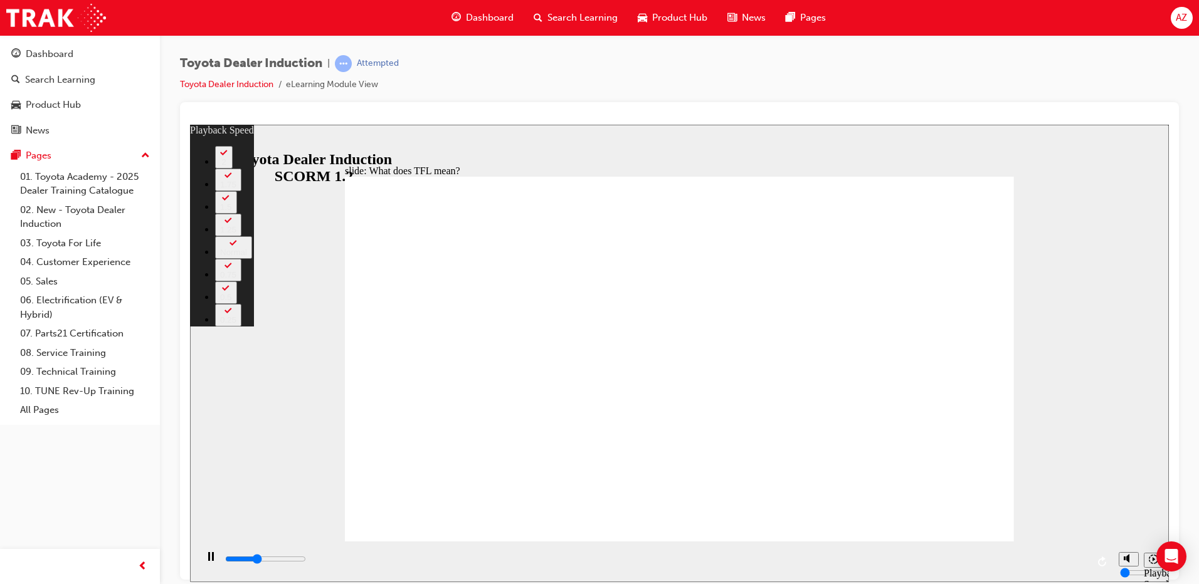
type input "4100"
type input "0"
type input "4400"
type input "1"
type input "4700"
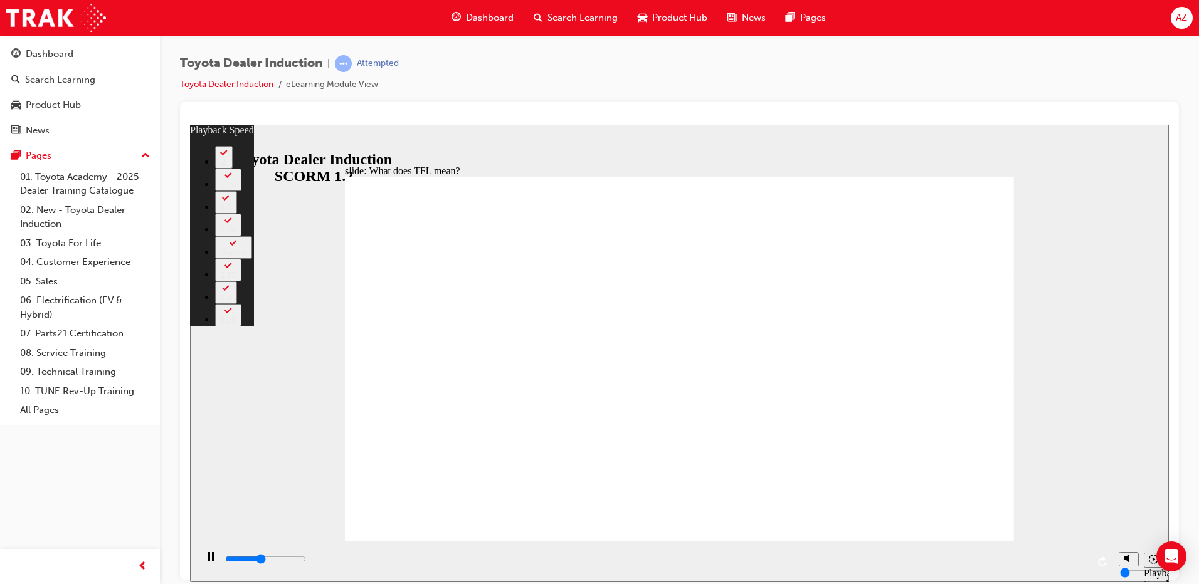
type input "1"
type input "4900"
type input "1"
type input "5200"
type input "1"
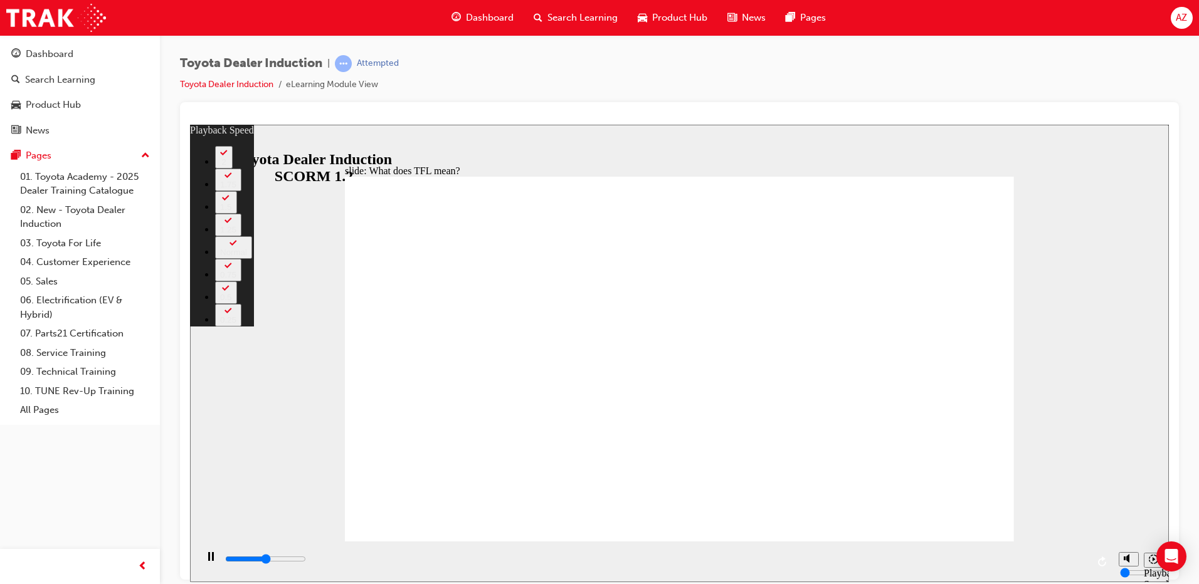
type input "5500"
type input "2"
type input "5700"
type input "2"
type input "6000"
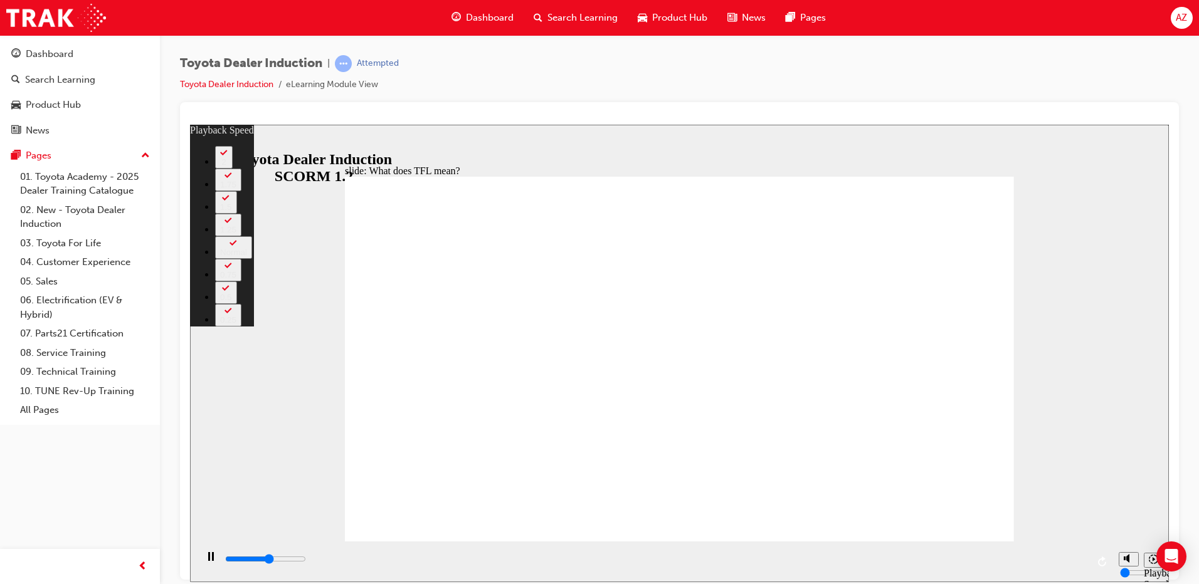
type input "2"
type input "6300"
type input "2"
type input "6500"
type input "3"
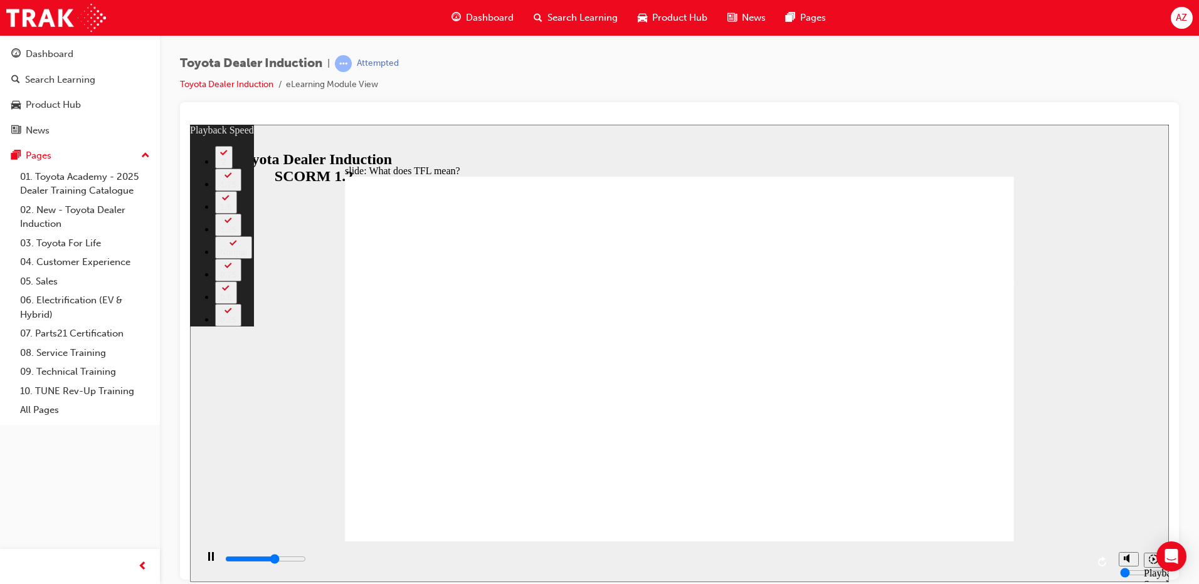
type input "6800"
type input "3"
type input "7000"
type input "3"
type input "7100"
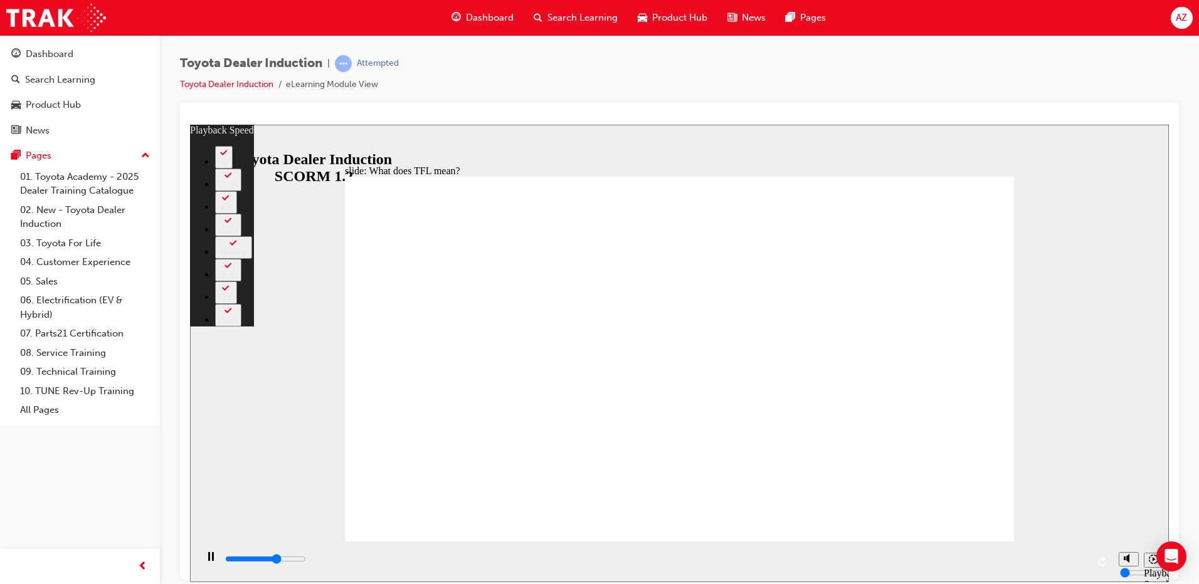
type input "3"
type input "7300"
type input "3"
type input "7600"
type input "4"
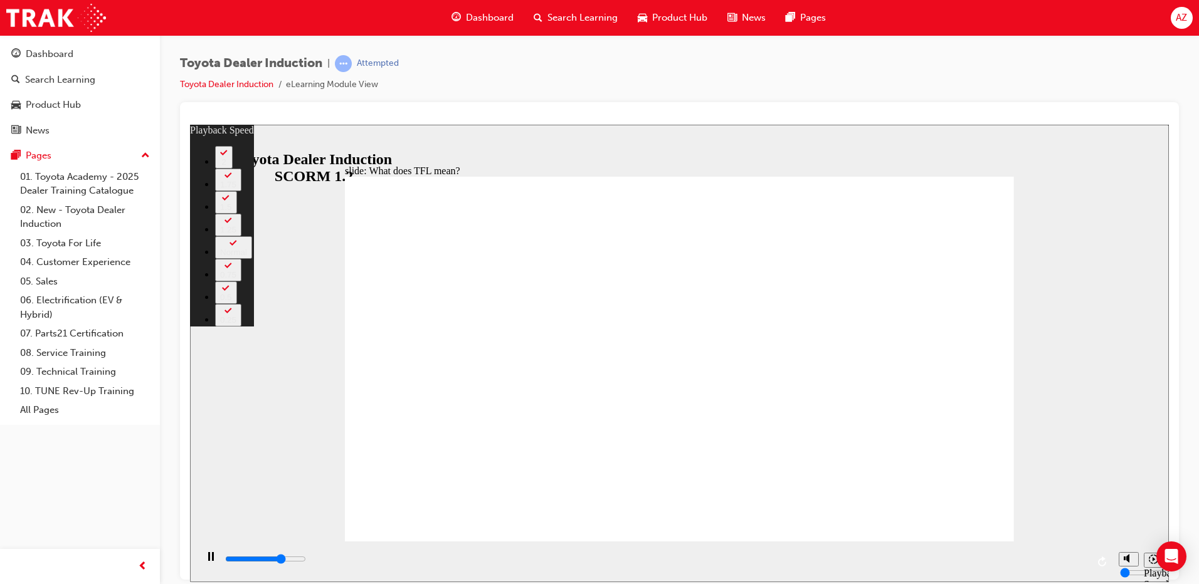
type input "7800"
type input "4"
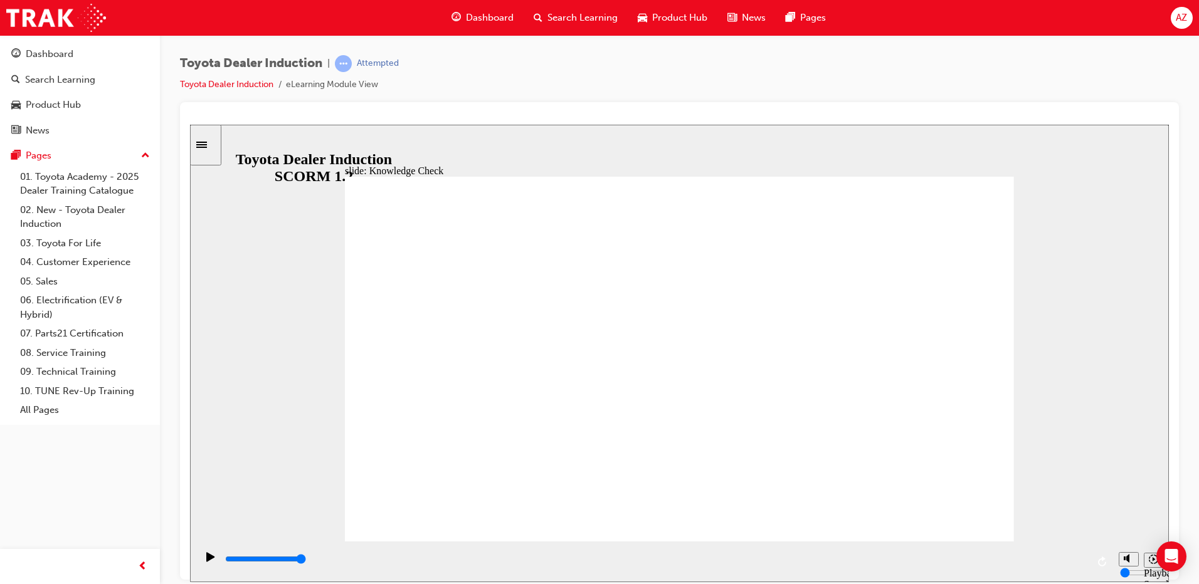
click at [940, 159] on div "slide: Knowledge Check Rectangle 1 BACK BACK SUBMIT SUBMIT Knowledge Check Whic…" at bounding box center [679, 353] width 979 height 458
drag, startPoint x: 964, startPoint y: 197, endPoint x: 960, endPoint y: 188, distance: 9.5
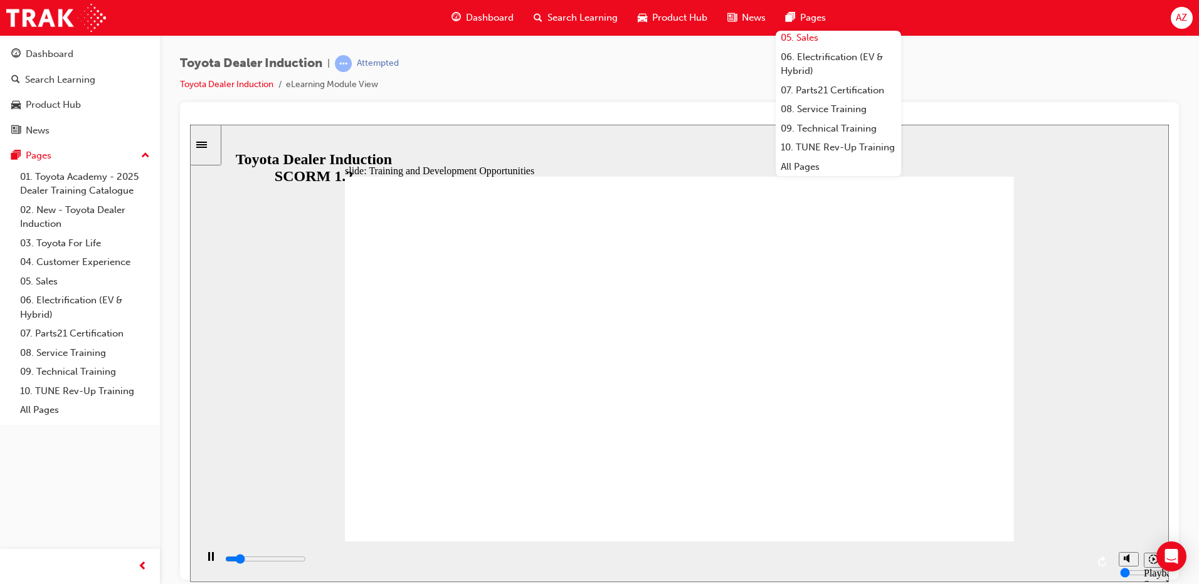
scroll to position [149, 0]
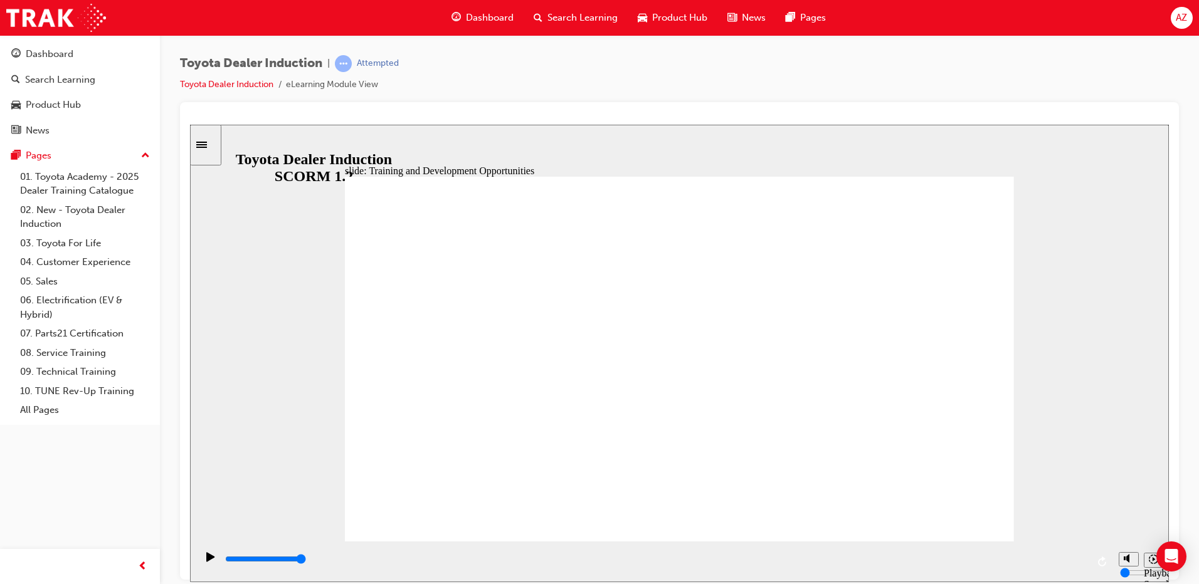
drag, startPoint x: 976, startPoint y: 251, endPoint x: 958, endPoint y: 273, distance: 28.5
drag, startPoint x: 954, startPoint y: 186, endPoint x: 943, endPoint y: 204, distance: 20.8
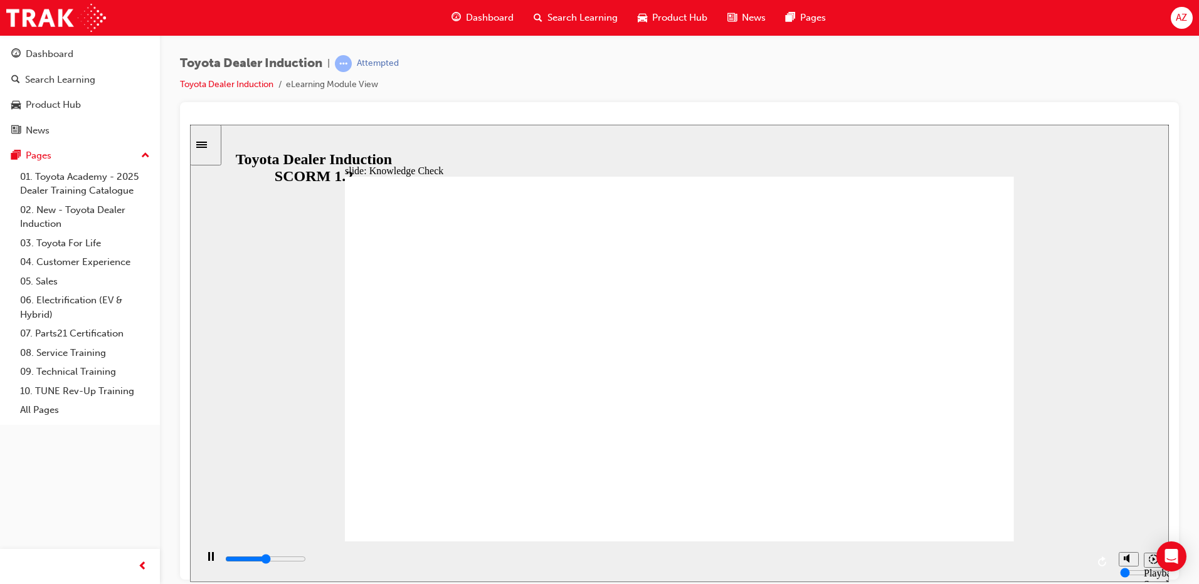
drag, startPoint x: 980, startPoint y: 196, endPoint x: 967, endPoint y: 192, distance: 13.1
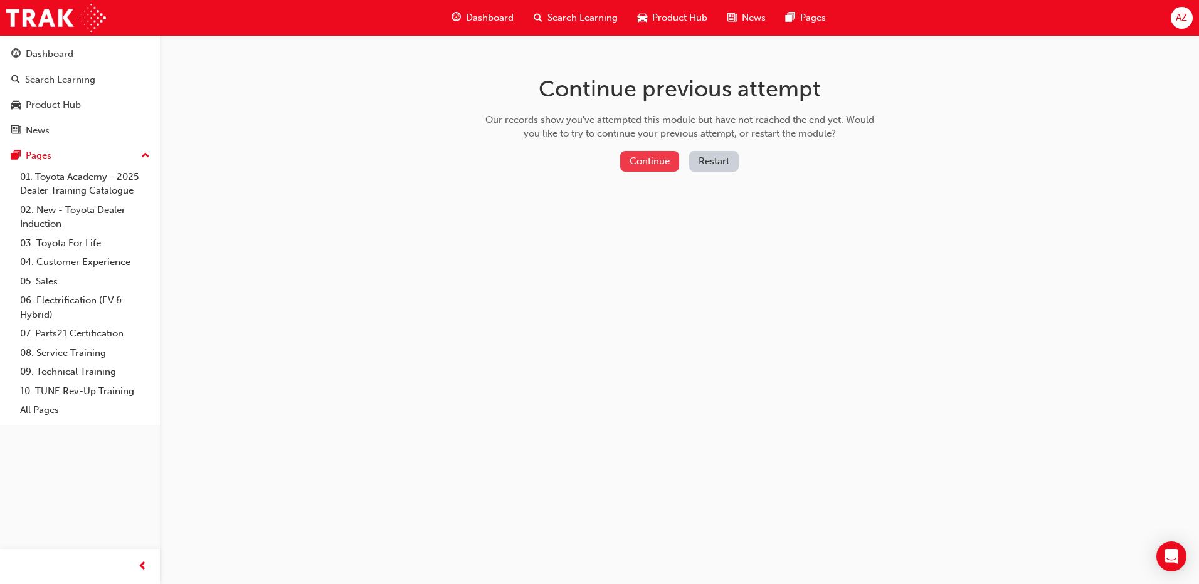
click at [666, 166] on button "Continue" at bounding box center [649, 161] width 59 height 21
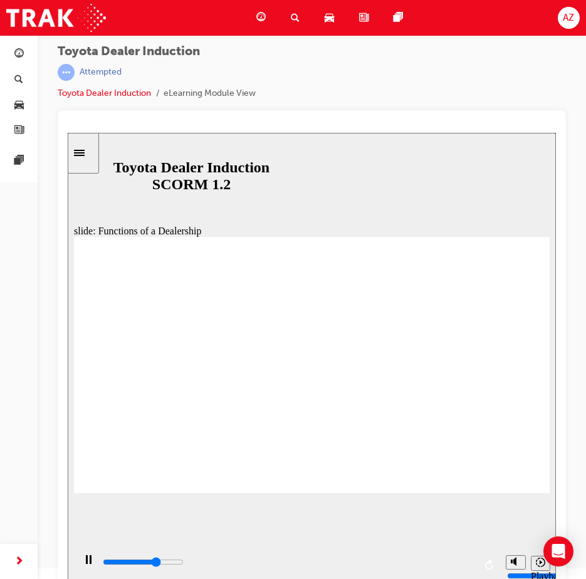
scroll to position [17, 0]
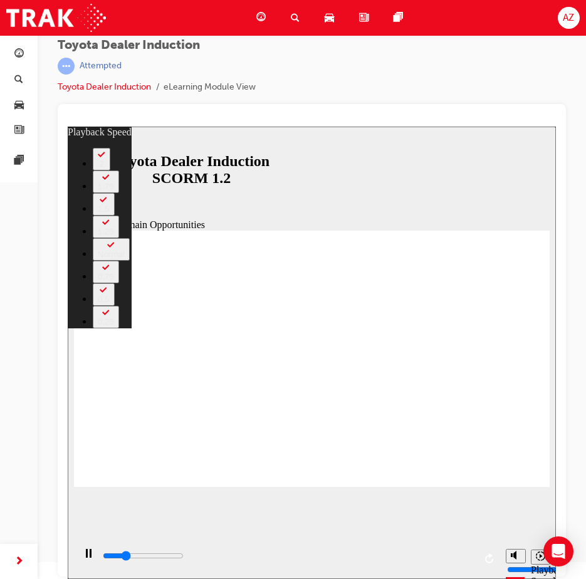
type input "2900"
type input "0"
type input "2900"
type input "0"
type input "3100"
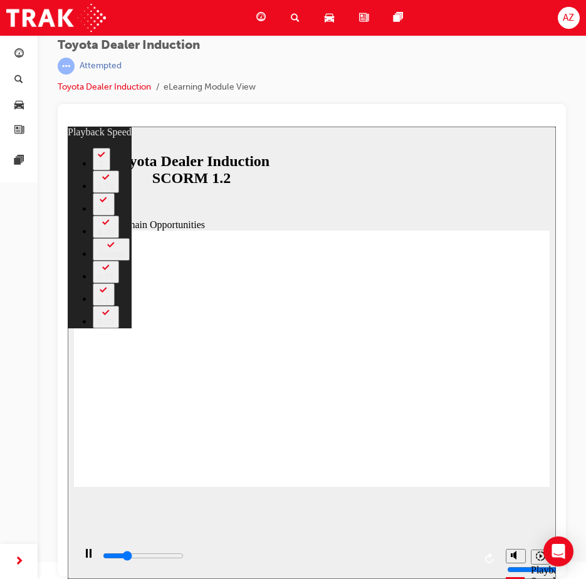
type input "0"
type input "3300"
type input "0"
type input "3400"
type input "1"
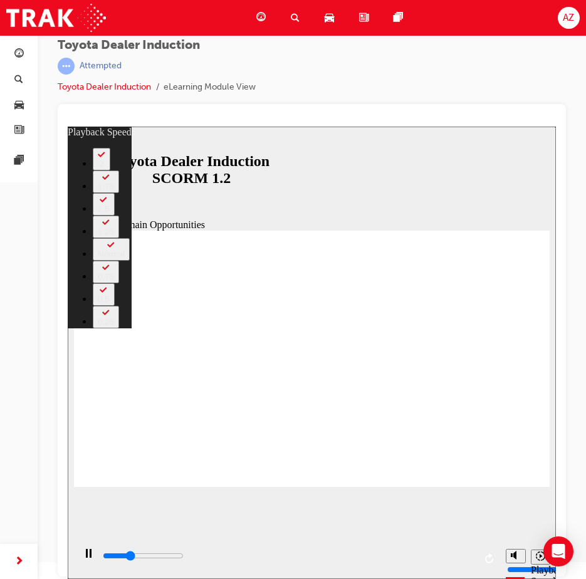
type input "3600"
type input "1"
type input "3900"
type input "1"
type input "4200"
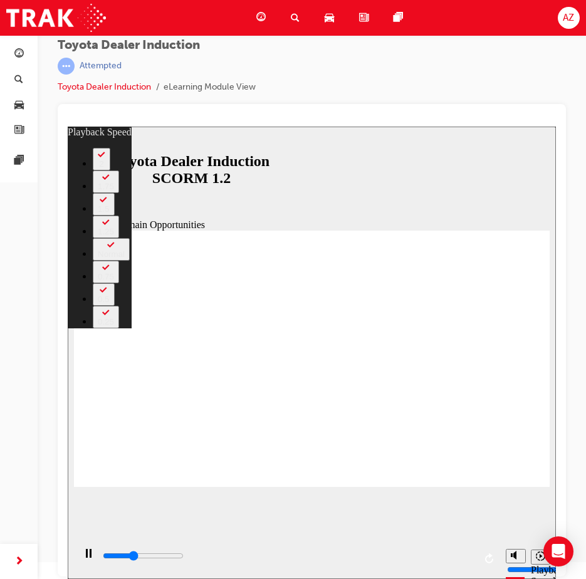
type input "1"
type input "4400"
type input "2"
type input "4700"
type input "2"
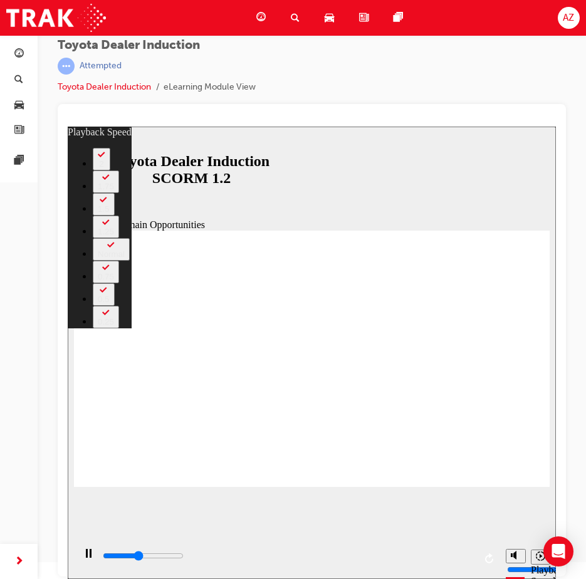
type input "5000"
type input "2"
type input "5200"
type input "2"
type input "5500"
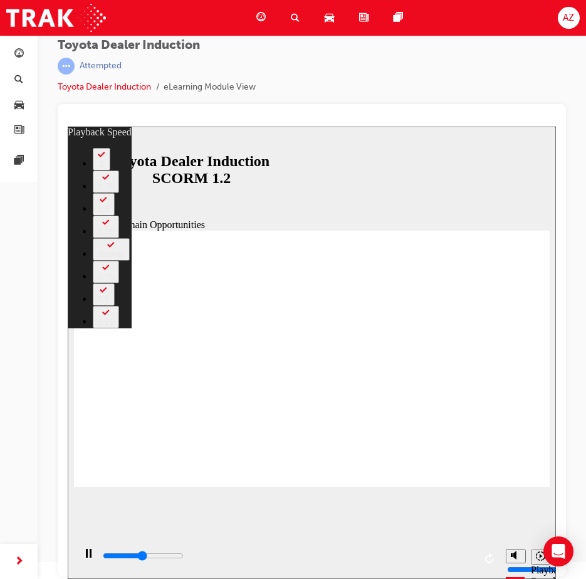
type input "3"
type input "5800"
type input "3"
type input "6000"
type input "3"
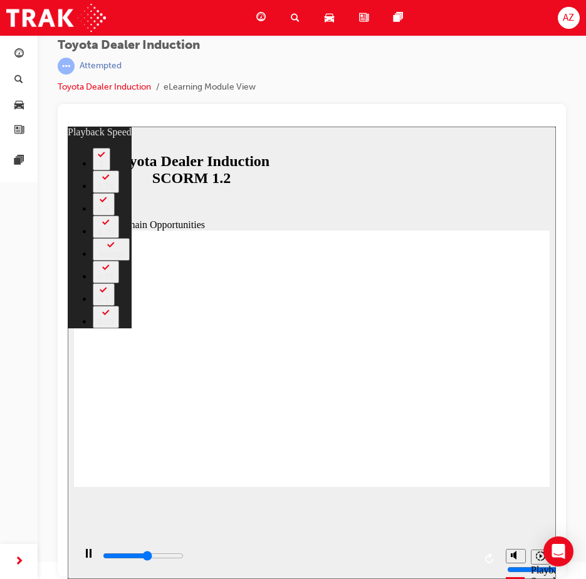
type input "6300"
type input "3"
type input "6400"
type input "3"
type input "6500"
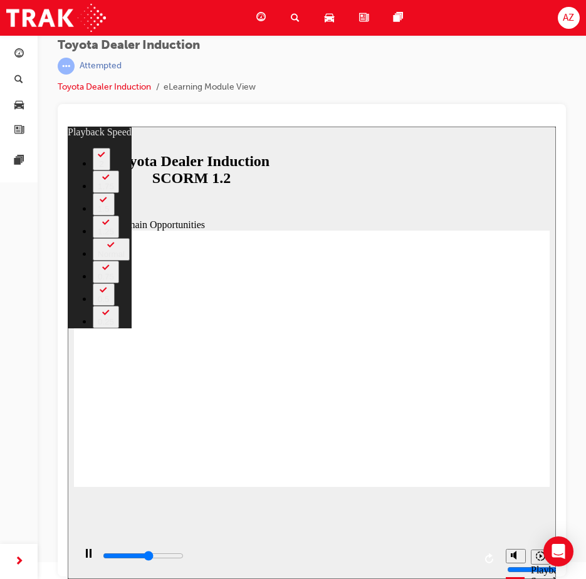
type input "4"
type input "6800"
type input "4"
type input "7100"
type input "4"
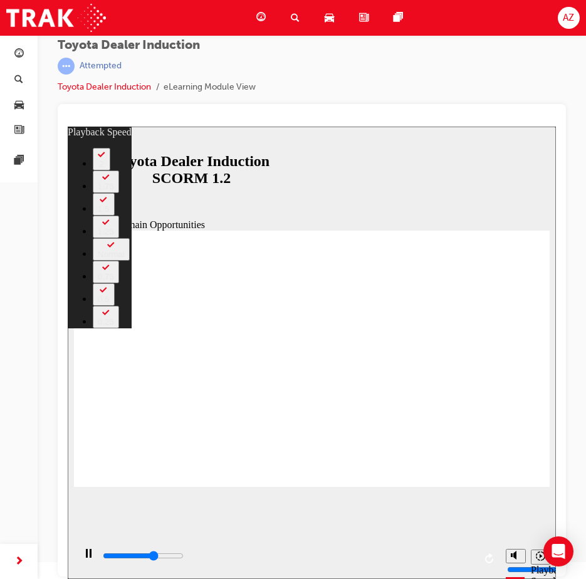
type input "7300"
type input "4"
type input "7600"
type input "5"
type input "7900"
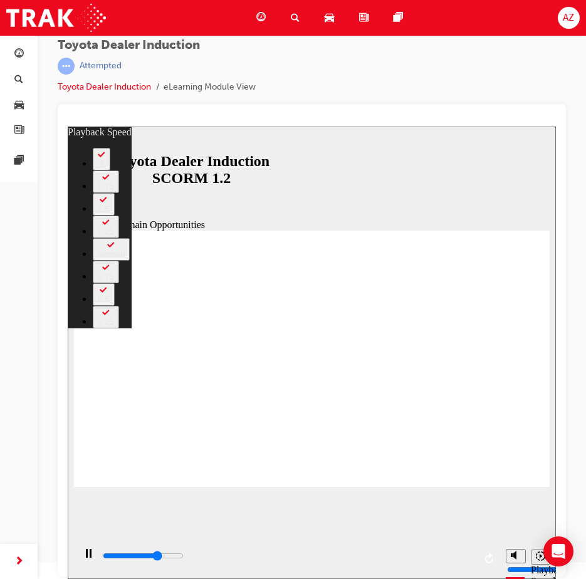
type input "5"
type input "8100"
type input "5"
type input "8400"
type input "6"
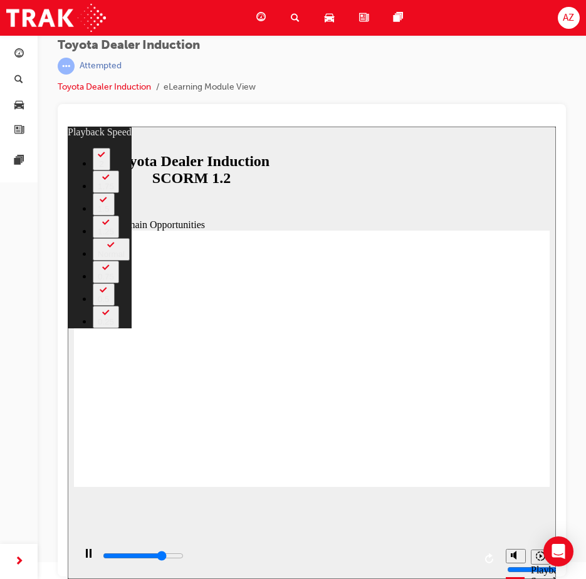
type input "8700"
type input "6"
type input "8900"
type input "6"
type input "9200"
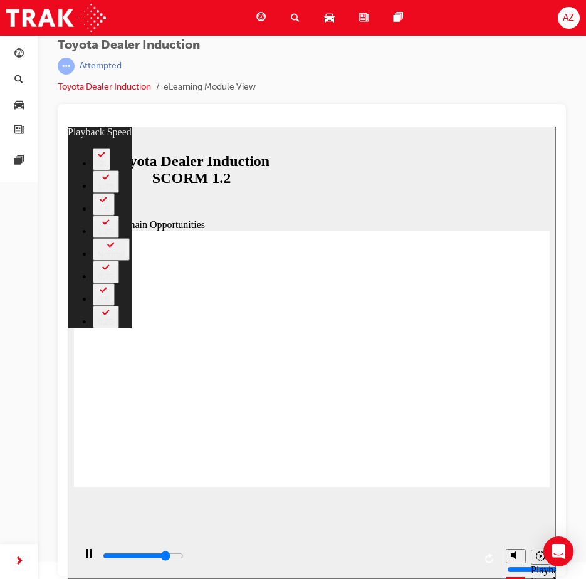
type input "6"
type input "9500"
type input "7"
type input "9800"
type input "7"
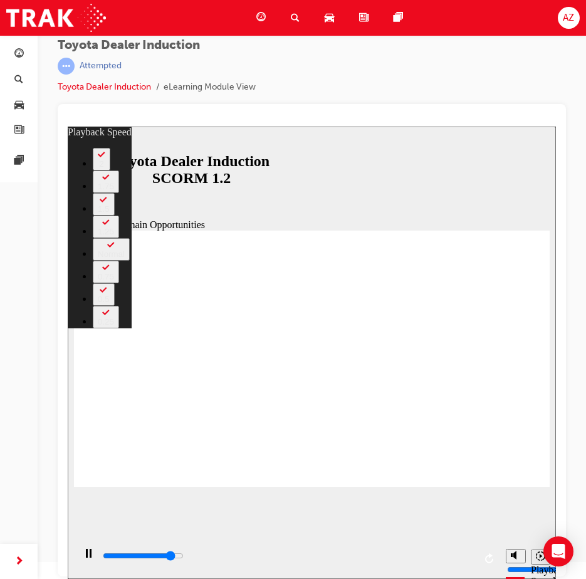
type input "10000"
type input "7"
type input "10300"
type input "7"
type input "10500"
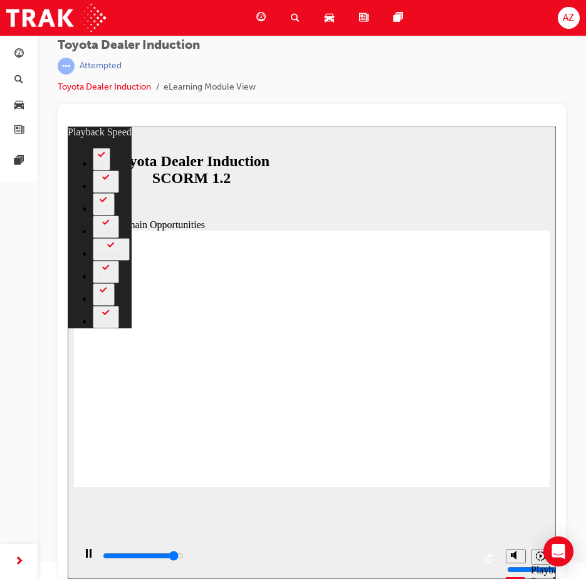
type input "8"
type input "10800"
type input "8"
type input "11100"
type input "8"
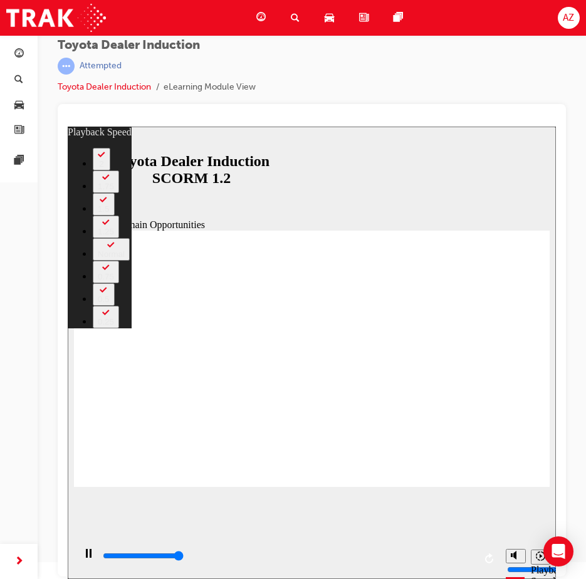
type input "11300"
type input "64"
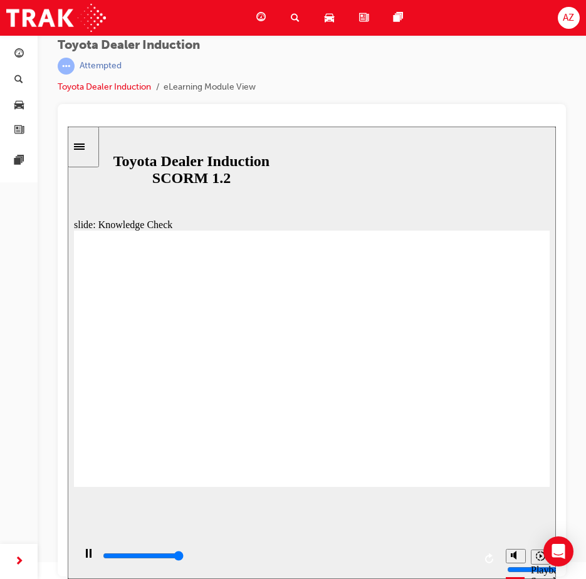
type input "5000"
radio input "true"
type input "5000"
radio input "true"
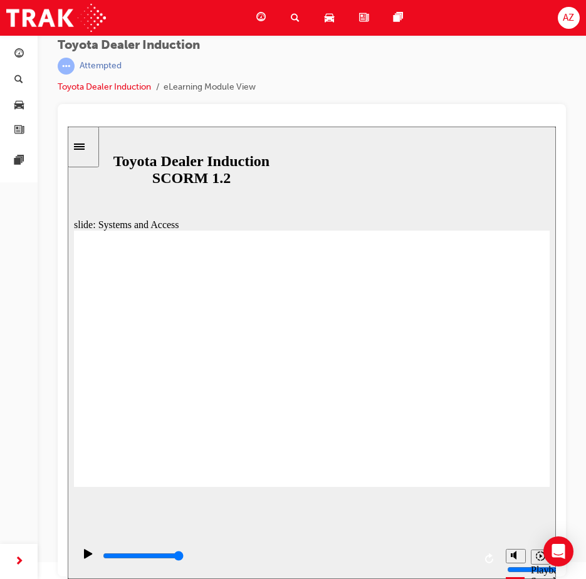
drag, startPoint x: 162, startPoint y: 391, endPoint x: 188, endPoint y: 396, distance: 26.2
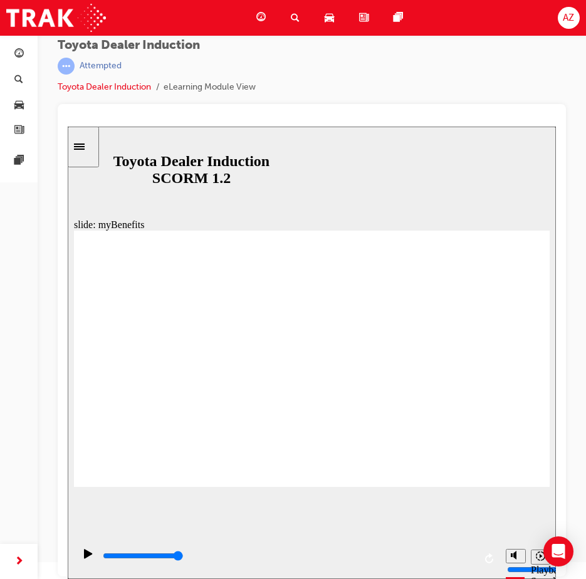
drag, startPoint x: 218, startPoint y: 313, endPoint x: 214, endPoint y: 321, distance: 8.7
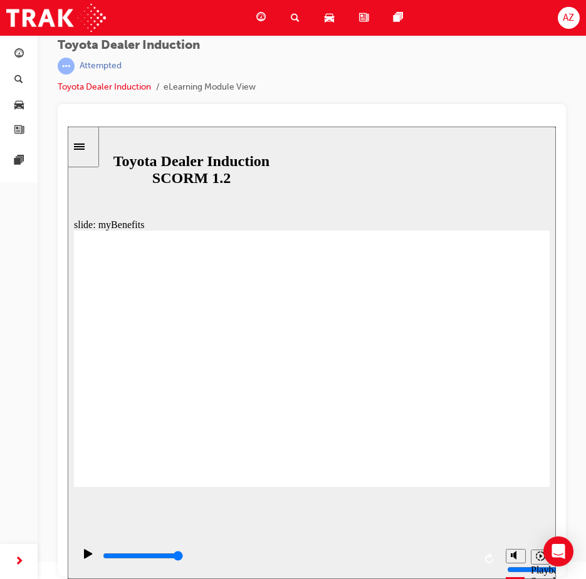
type input "5000"
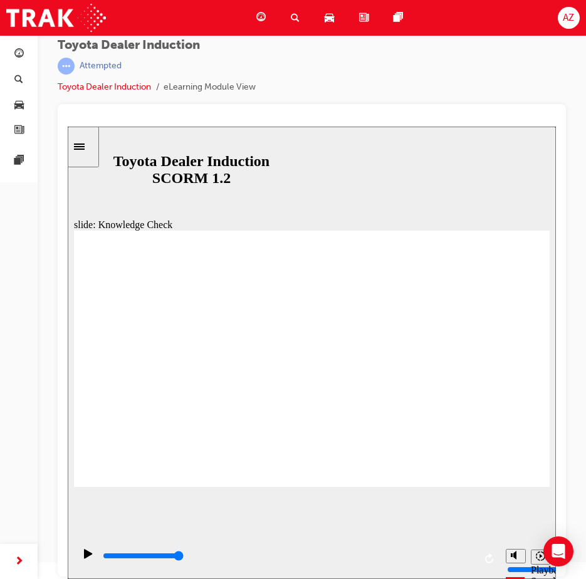
type input "P"
type input "PO"
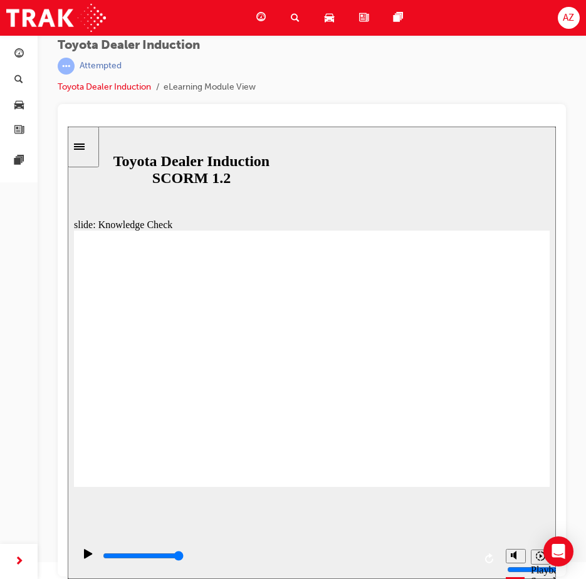
type input "POR"
type input "PORT"
type input "PORTA"
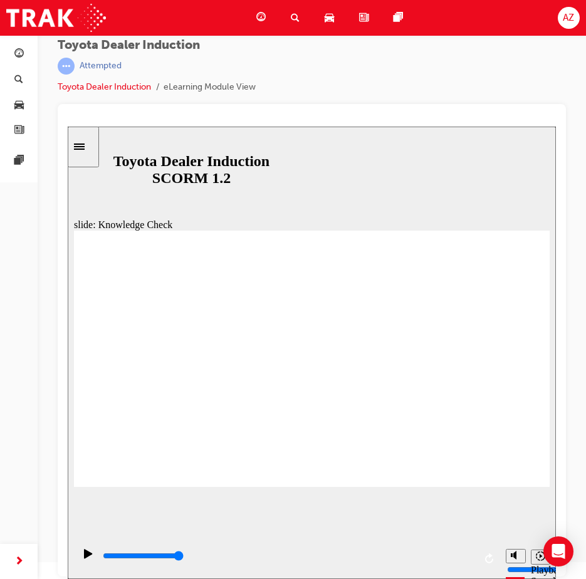
type input "PORTA"
type input "PORTAL"
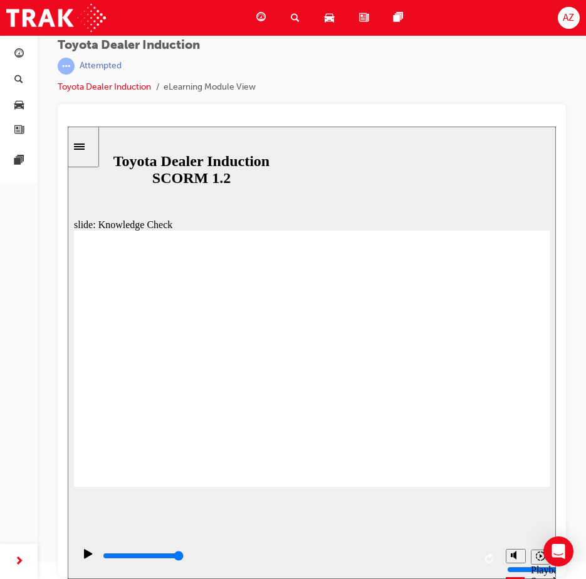
type input "PORTAL"
type input "800"
type input "PORTAL"
drag, startPoint x: 276, startPoint y: 365, endPoint x: 85, endPoint y: 365, distance: 191.2
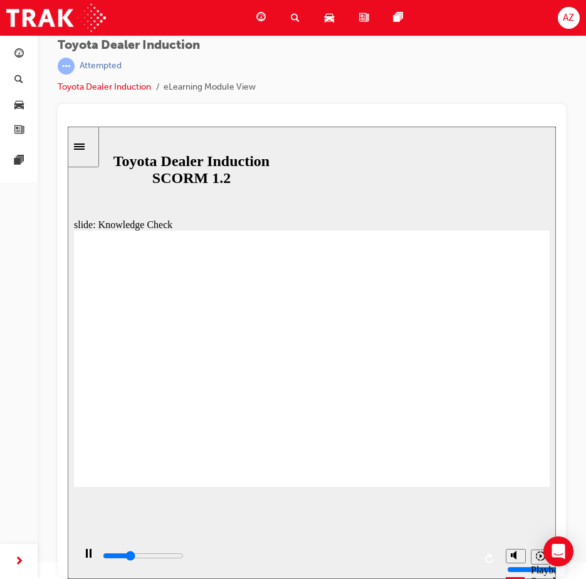
type input "2400"
type input "P"
type input "2600"
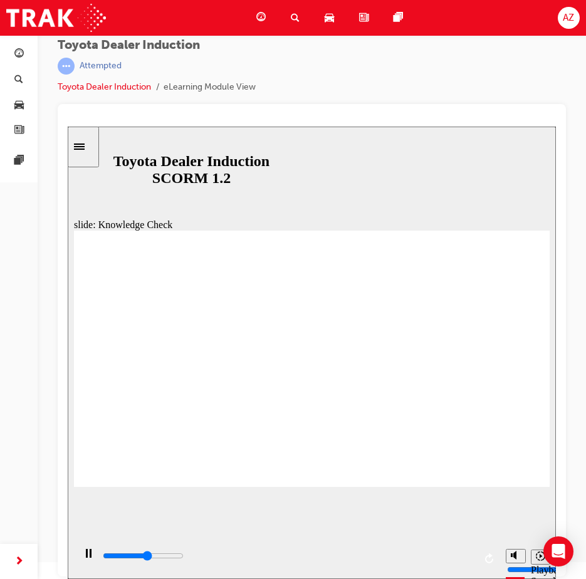
type input "2800"
type input "T"
type input "3500"
type input "TO"
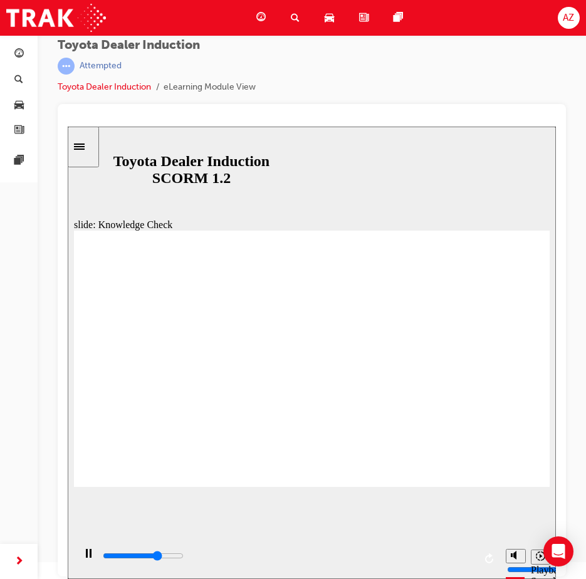
type input "TO"
type input "3700"
type input "TOY"
type input "3800"
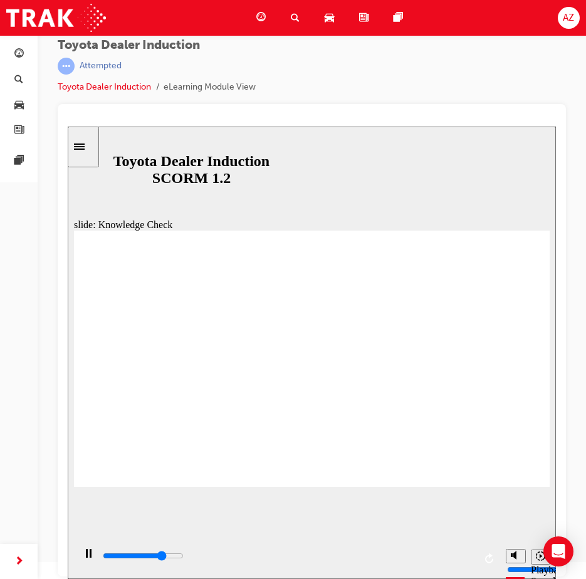
type input "TOYO"
type input "3900"
type input "TOYOT"
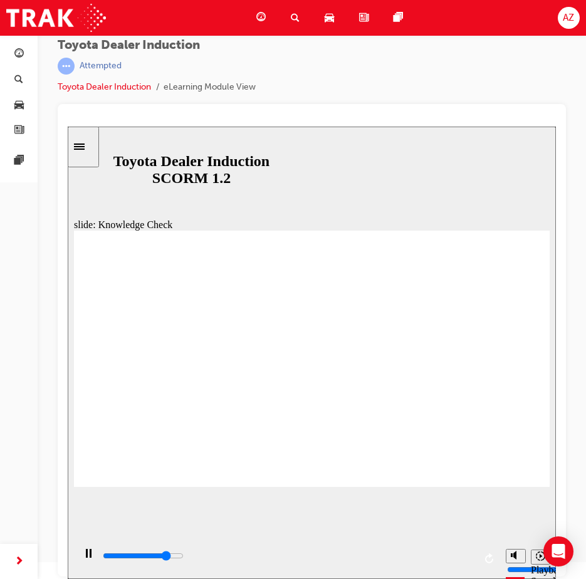
type input "4100"
type input "TOYOTA"
type input "4300"
type input "TOYOTA"
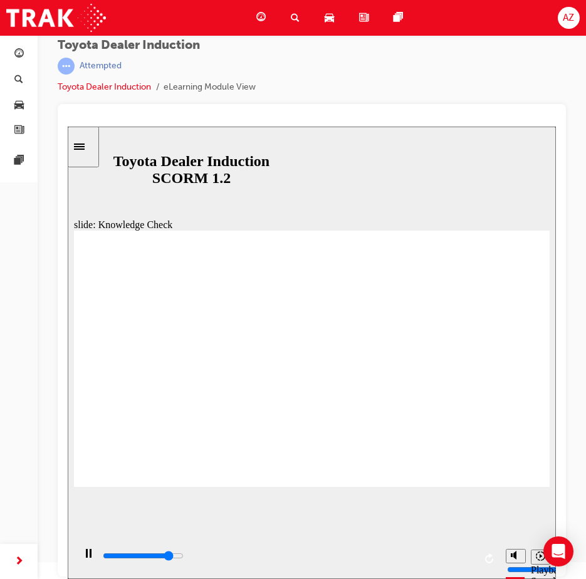
type input "TOYOTA"
type input "4600"
type input "TOYOTA E"
type input "4800"
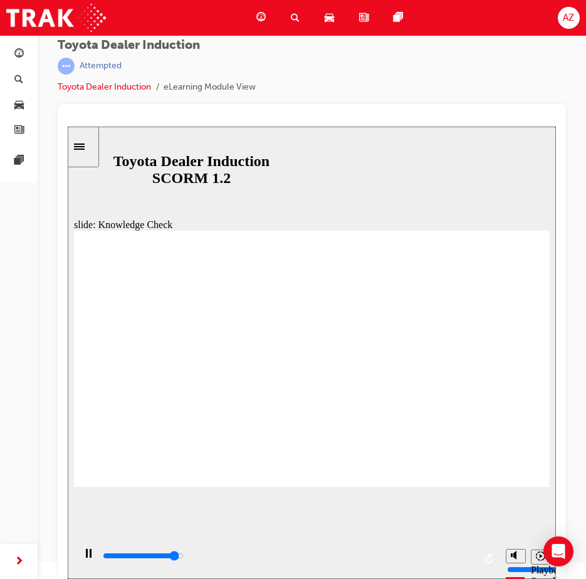
type input "TOYOTA EN"
type input "5000"
type input "TOYOTA ENG"
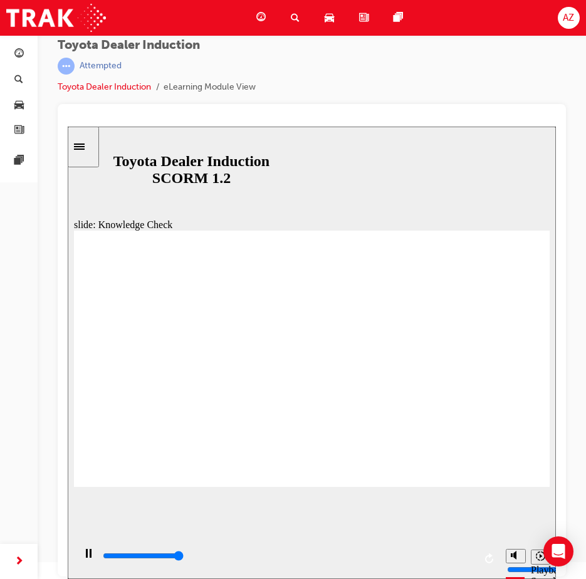
type input "5000"
type input "TOYOTA ENGA"
type input "TOYOTA ENGAG"
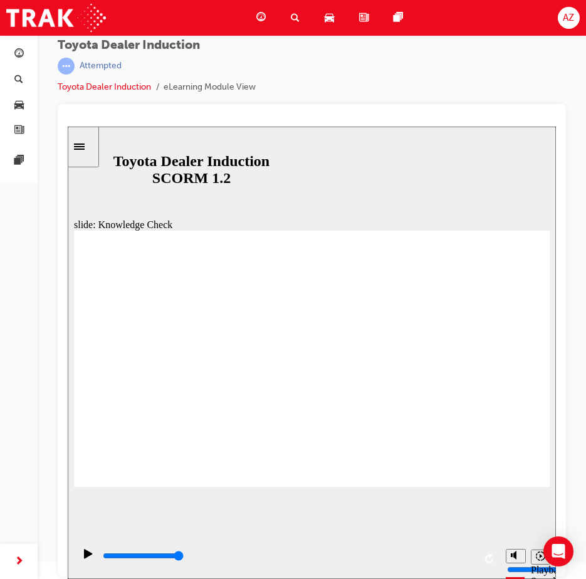
type input "TOYOTA ENGAGE"
type input "TOYOTA ENGAGE A"
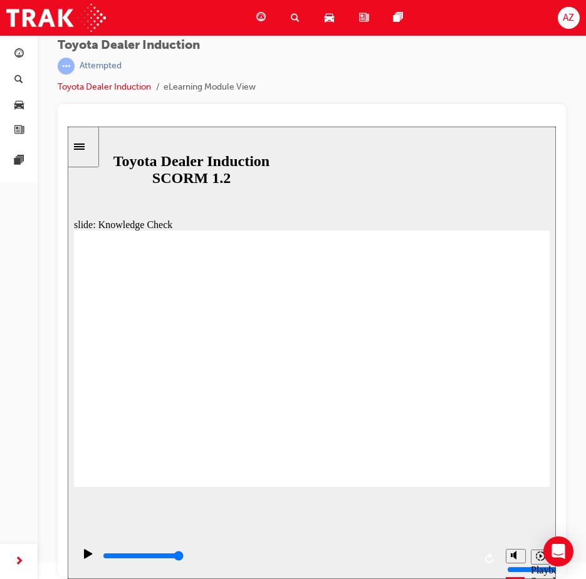
type input "TOYOTA ENGAGE A"
type input "TOYOTA ENGAGE AP"
type input "TOYOTA ENGAGE APP"
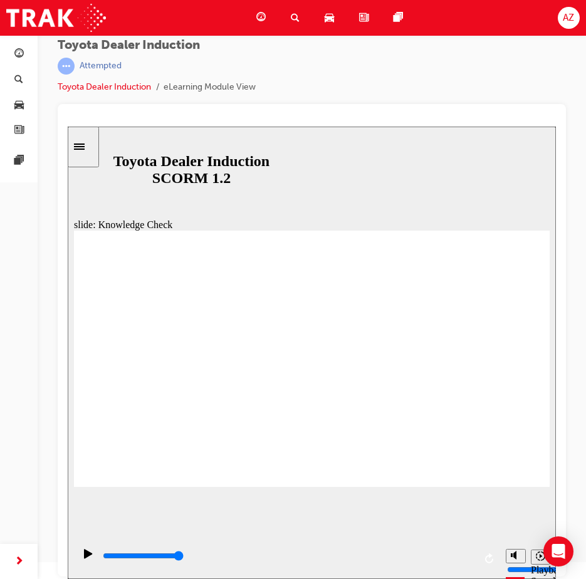
type input "TOYOTA ENGAGE APP"
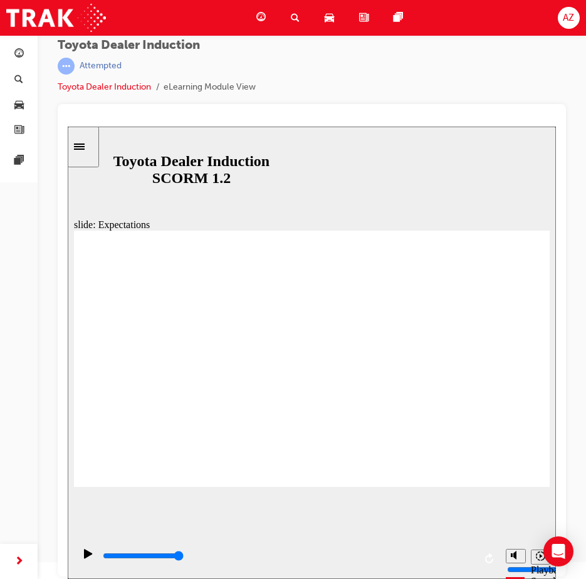
drag, startPoint x: 527, startPoint y: 455, endPoint x: 527, endPoint y: 462, distance: 7.5
type input "8400"
checkbox input "true"
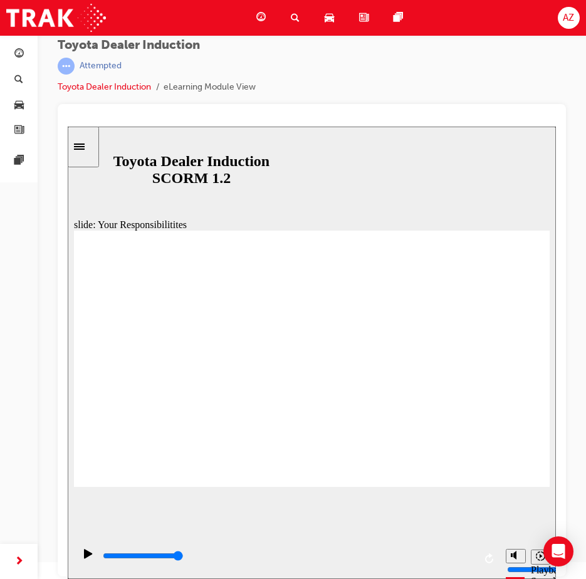
checkbox input "true"
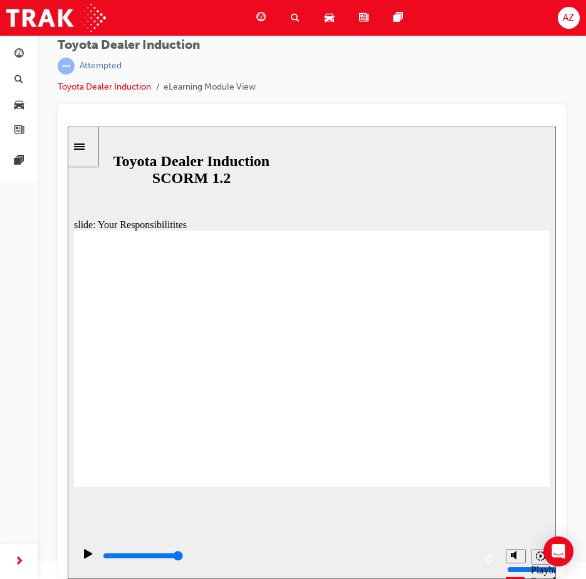
checkbox input "true"
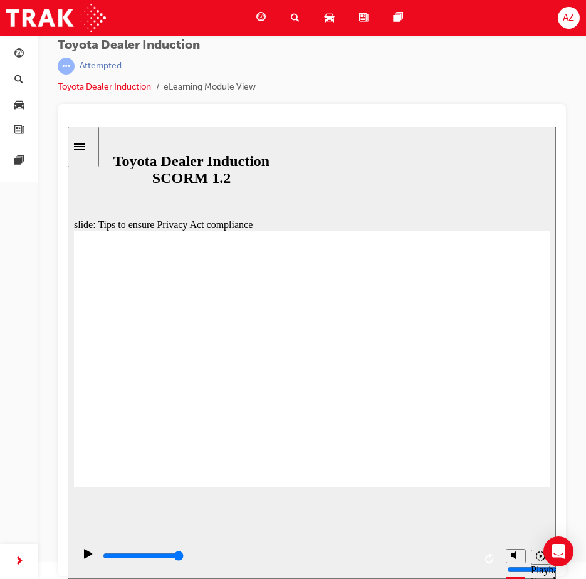
type input "5000"
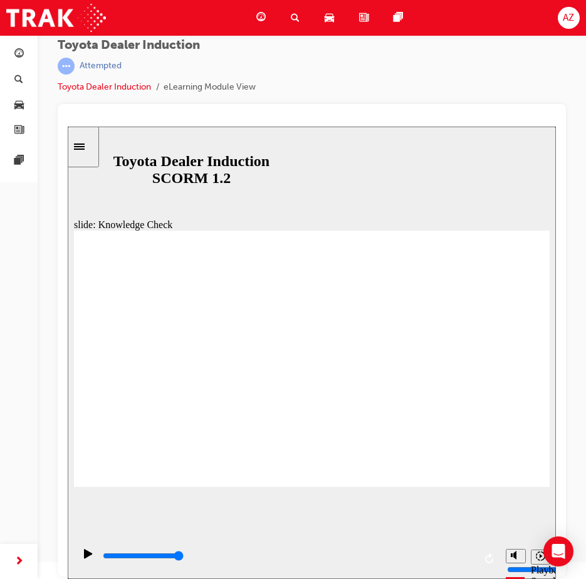
checkbox input "true"
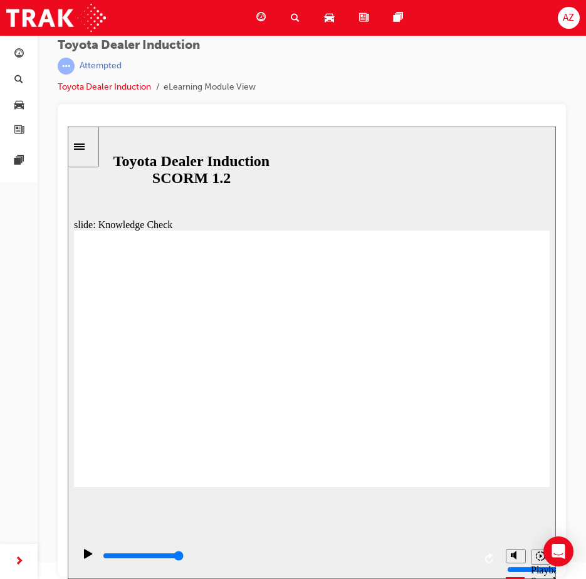
drag, startPoint x: 200, startPoint y: 362, endPoint x: 539, endPoint y: 241, distance: 360.3
type input "2400"
checkbox input "true"
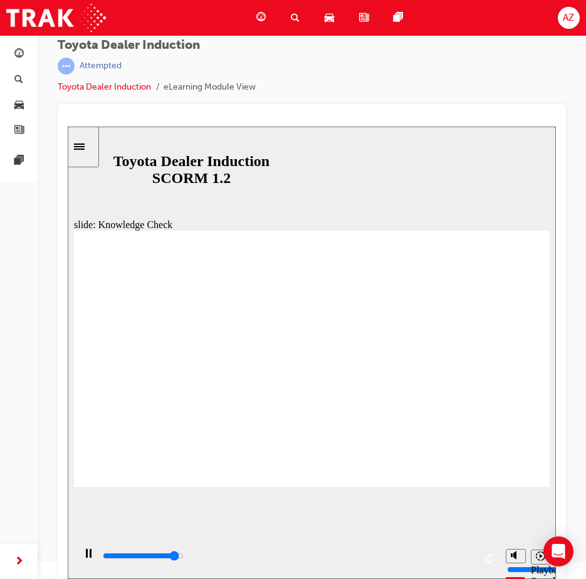
type input "4700"
checkbox input "true"
type input "5000"
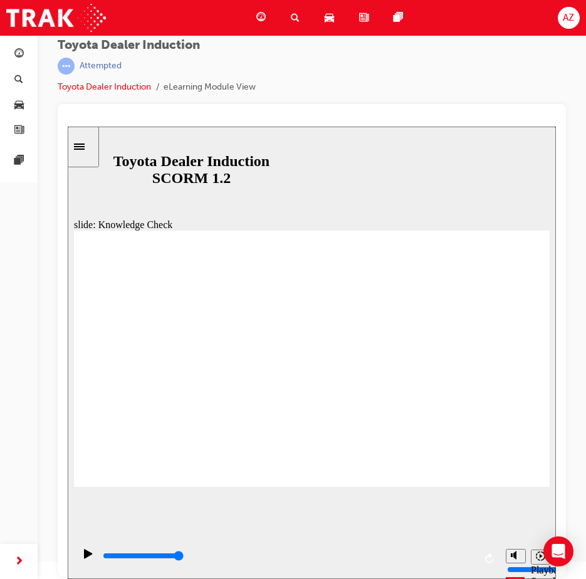
checkbox input "true"
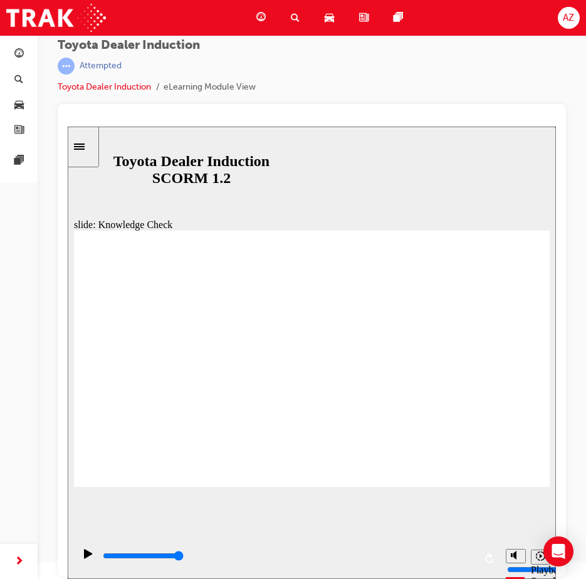
checkbox input "true"
drag, startPoint x: 517, startPoint y: 241, endPoint x: 518, endPoint y: 228, distance: 13.2
type input "4900"
radio input "true"
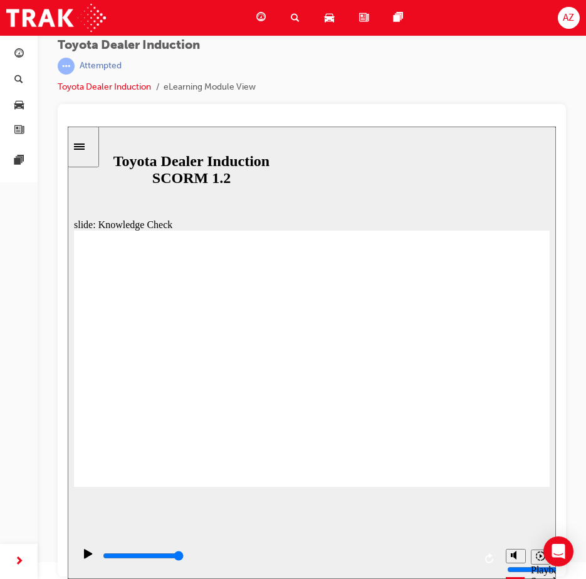
type input "5000"
checkbox input "true"
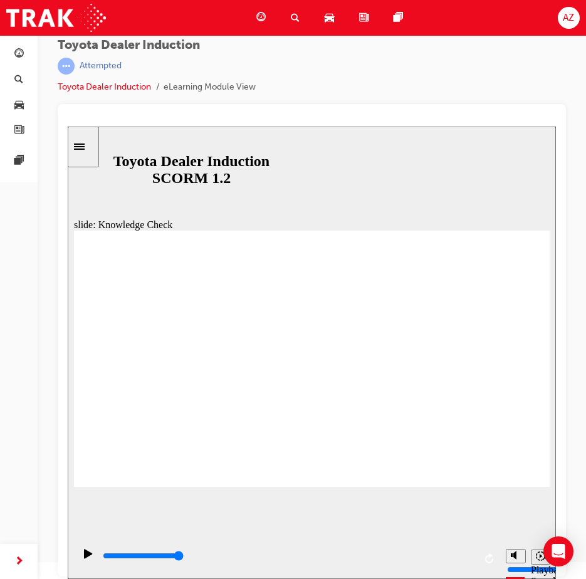
checkbox input "true"
type input "5000"
checkbox input "true"
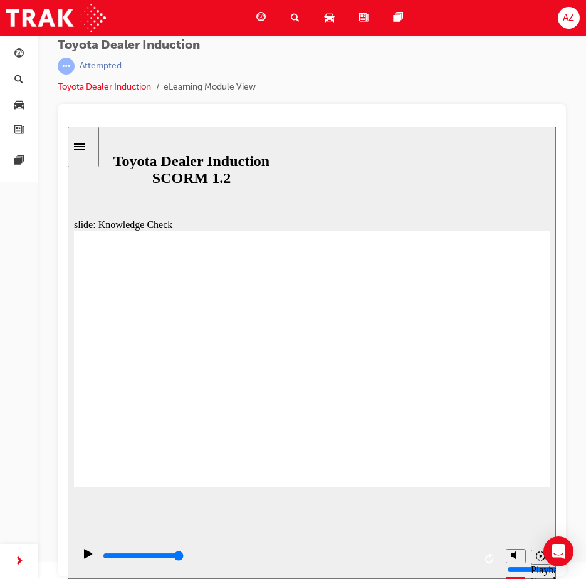
checkbox input "true"
drag, startPoint x: 491, startPoint y: 244, endPoint x: 474, endPoint y: 256, distance: 21.6
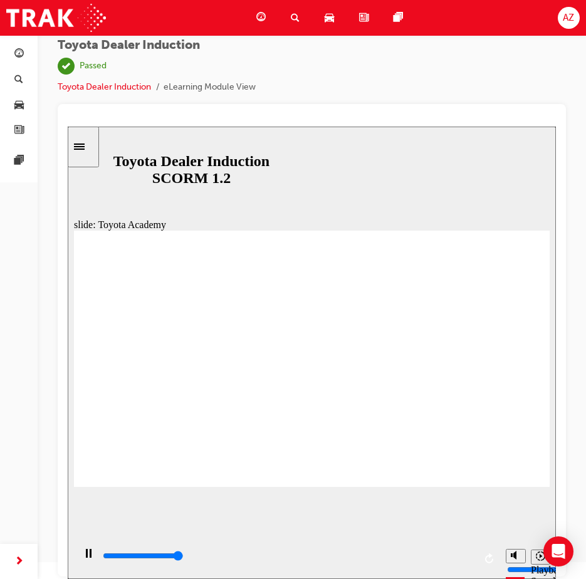
type input "9900"
click at [397, 16] on span "pages-icon" at bounding box center [398, 18] width 9 height 16
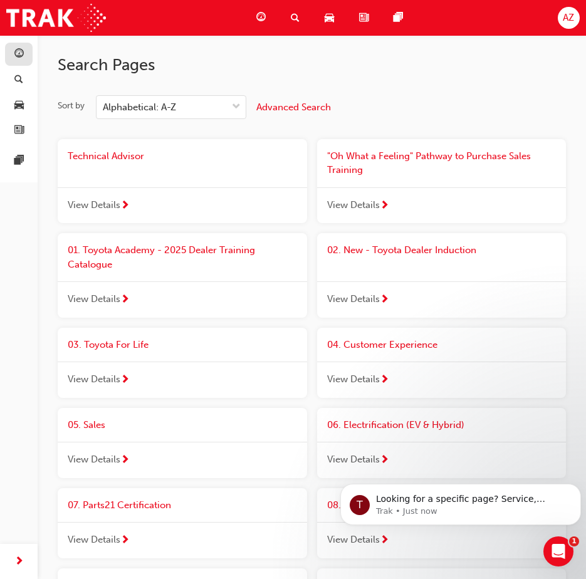
click at [11, 55] on link "button" at bounding box center [19, 54] width 28 height 23
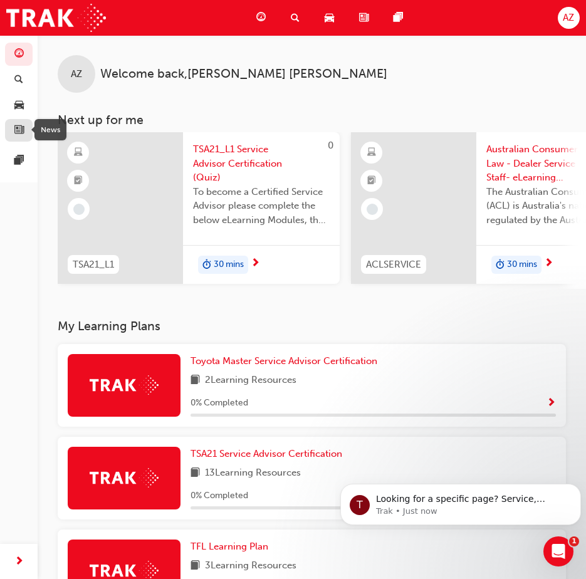
click at [20, 125] on span "news-icon" at bounding box center [18, 130] width 9 height 11
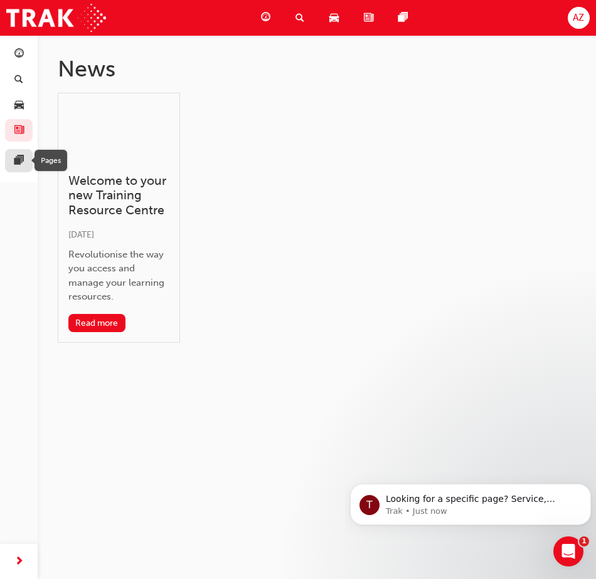
click at [17, 159] on span "pages-icon" at bounding box center [18, 160] width 9 height 11
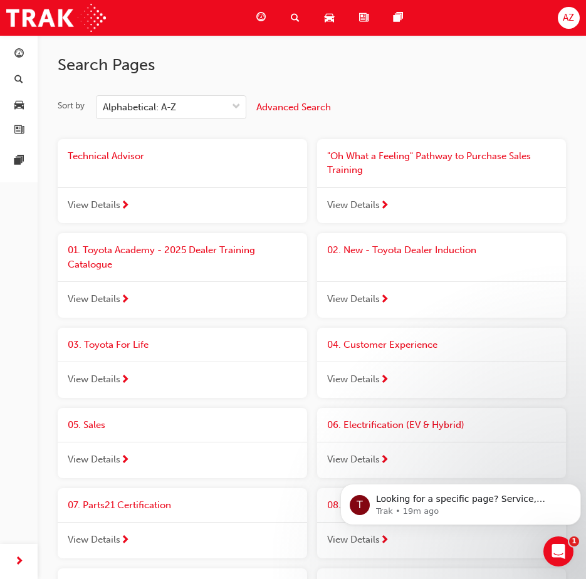
click at [565, 16] on span "AZ" at bounding box center [568, 18] width 11 height 14
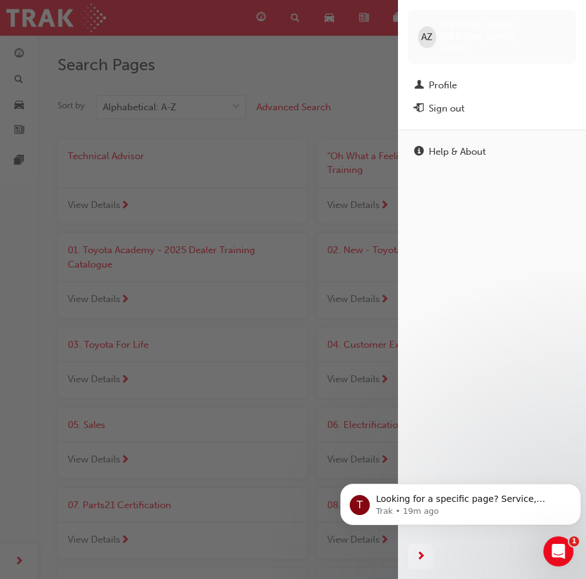
click at [319, 84] on div "button" at bounding box center [199, 289] width 398 height 579
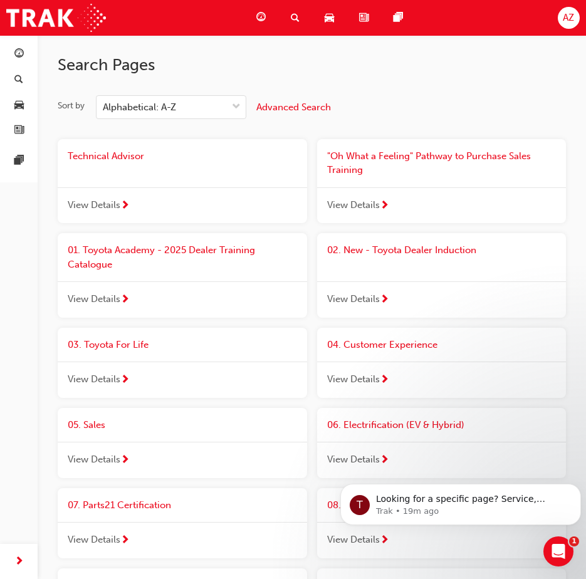
click at [263, 17] on span "guage-icon" at bounding box center [260, 18] width 9 height 16
